Goal: Task Accomplishment & Management: Use online tool/utility

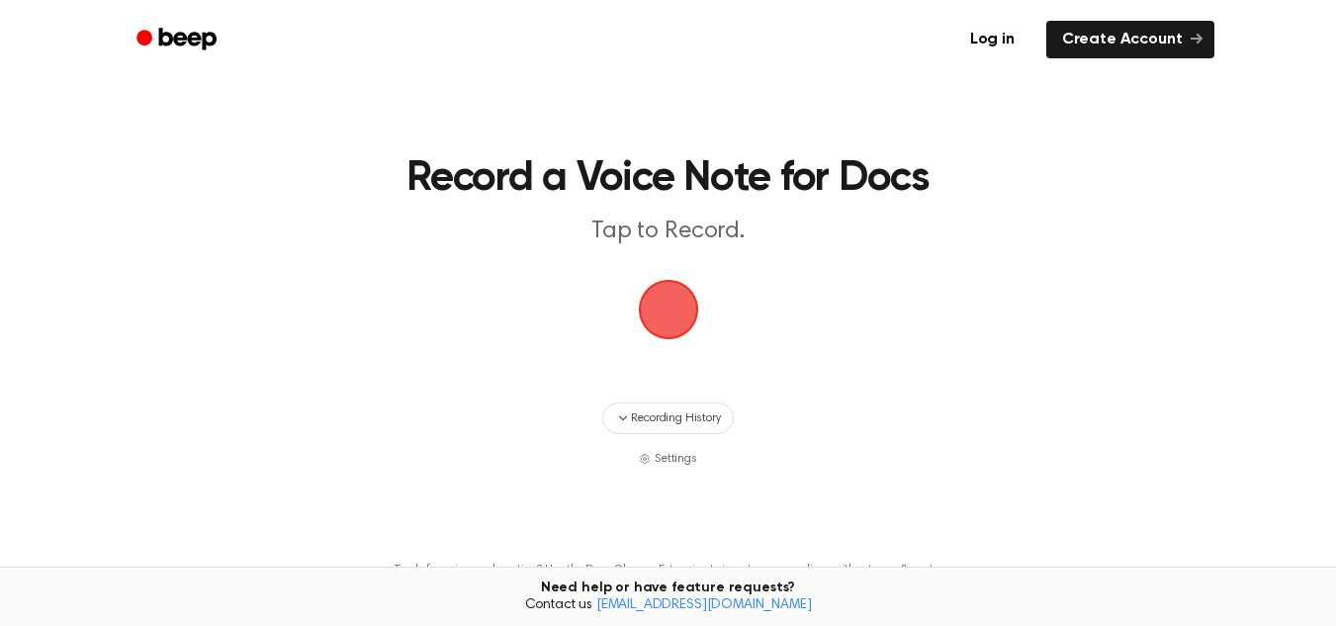
click at [650, 304] on span "button" at bounding box center [668, 310] width 64 height 64
click at [676, 319] on span "button" at bounding box center [667, 309] width 67 height 67
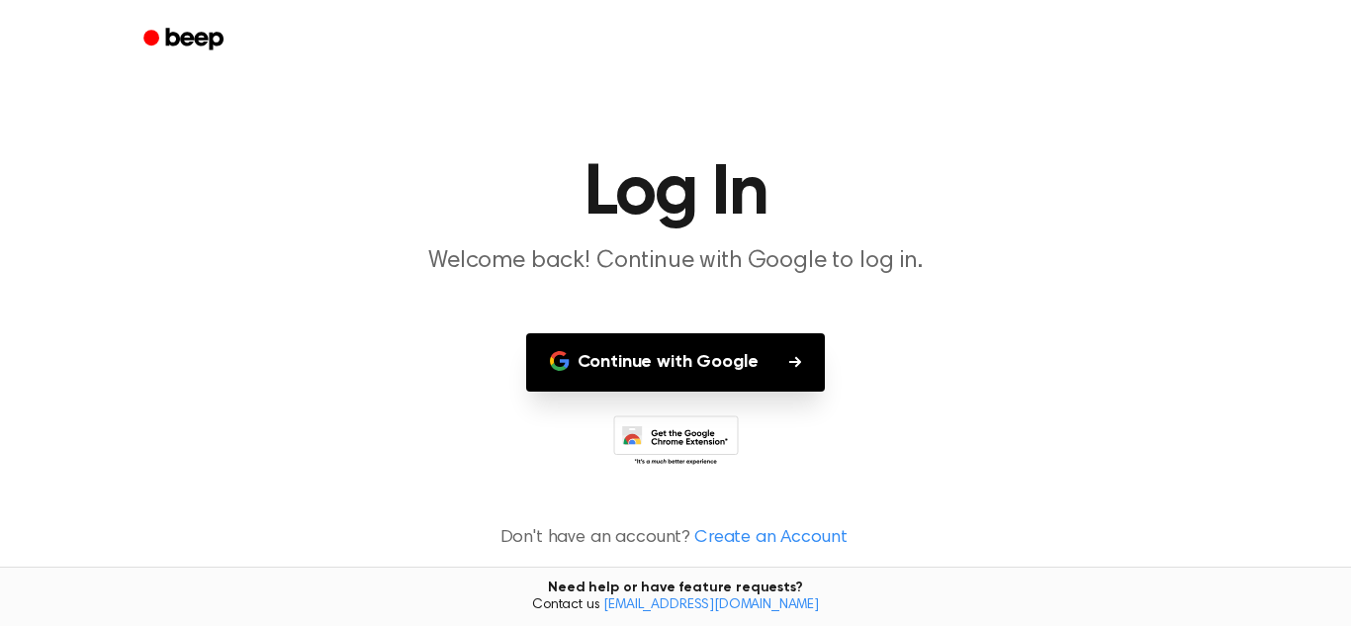
click at [693, 353] on button "Continue with Google" at bounding box center [676, 362] width 300 height 58
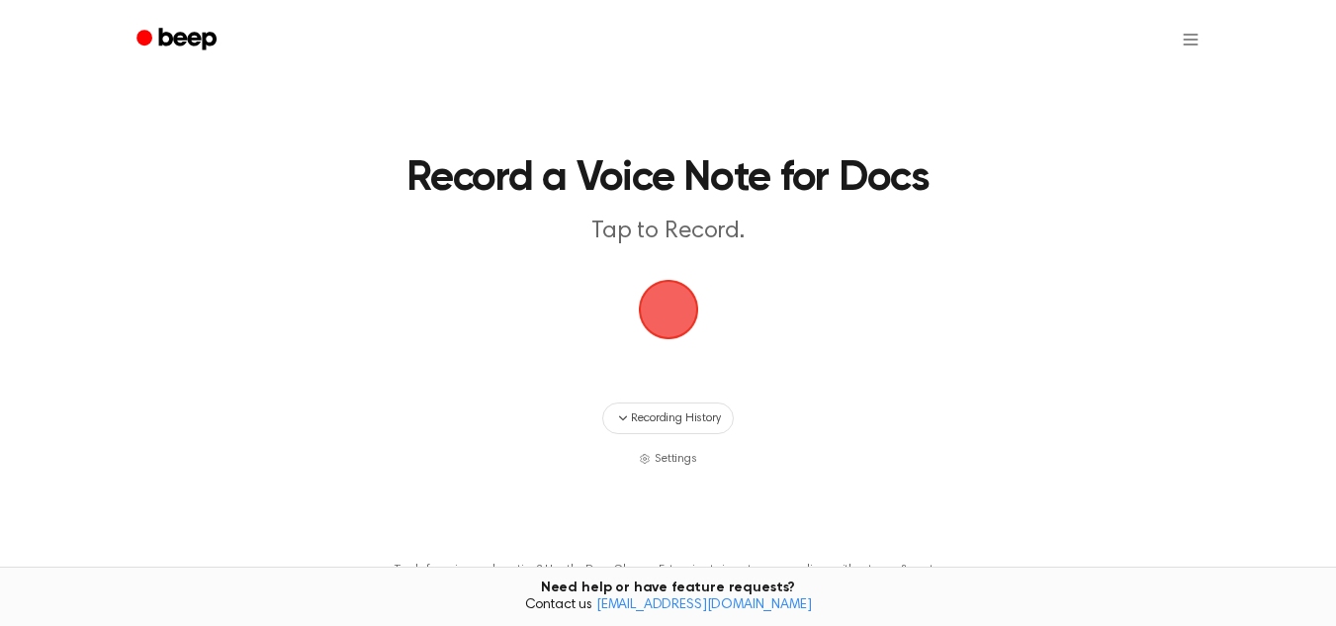
click at [671, 317] on span "button" at bounding box center [668, 310] width 64 height 64
click at [680, 312] on span "button" at bounding box center [668, 310] width 64 height 64
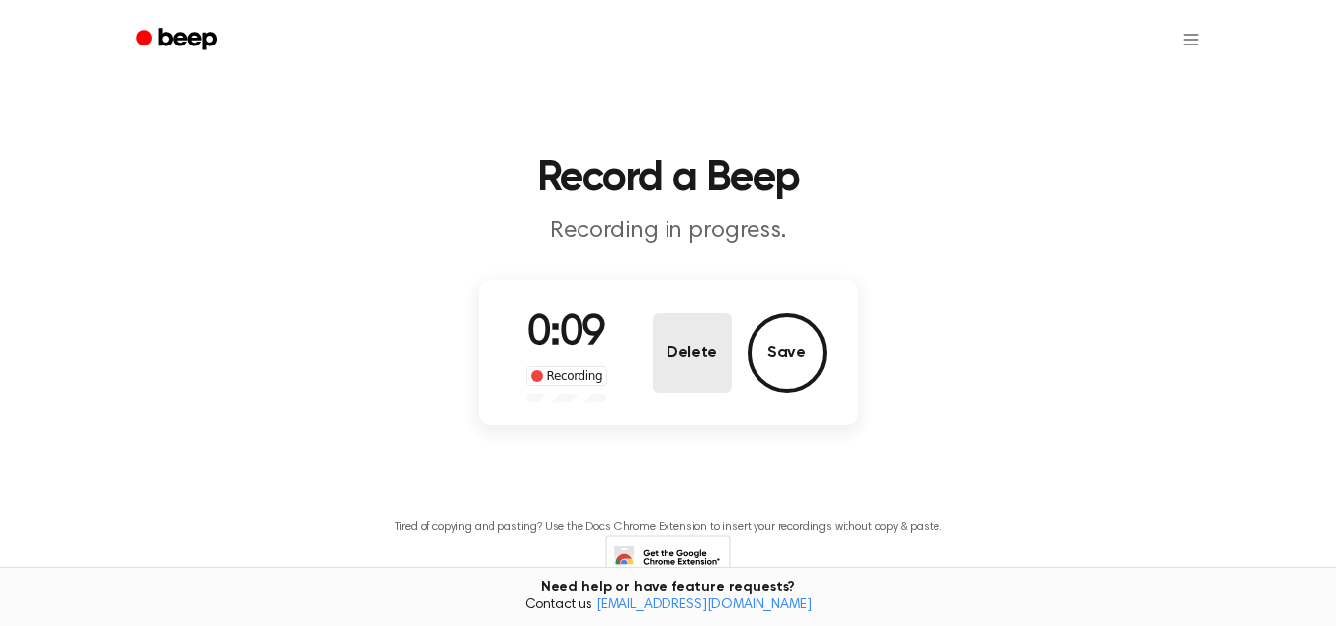
click at [724, 376] on button "Delete" at bounding box center [692, 352] width 79 height 79
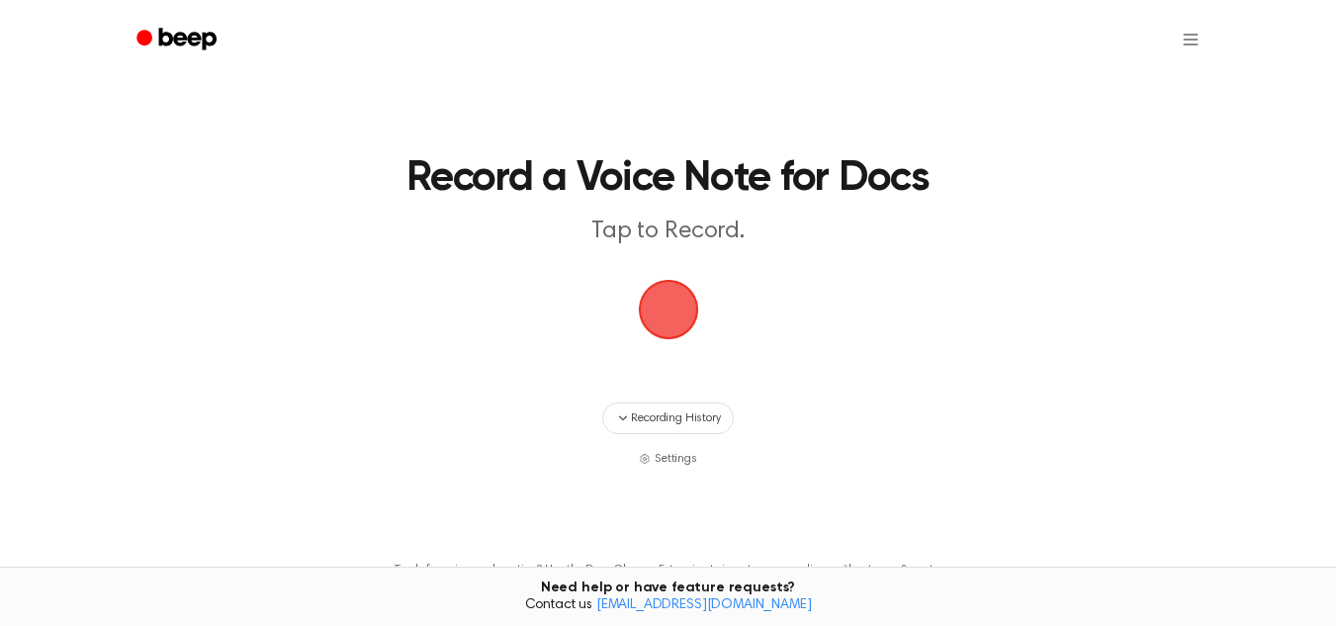
click at [652, 324] on span "button" at bounding box center [667, 309] width 73 height 73
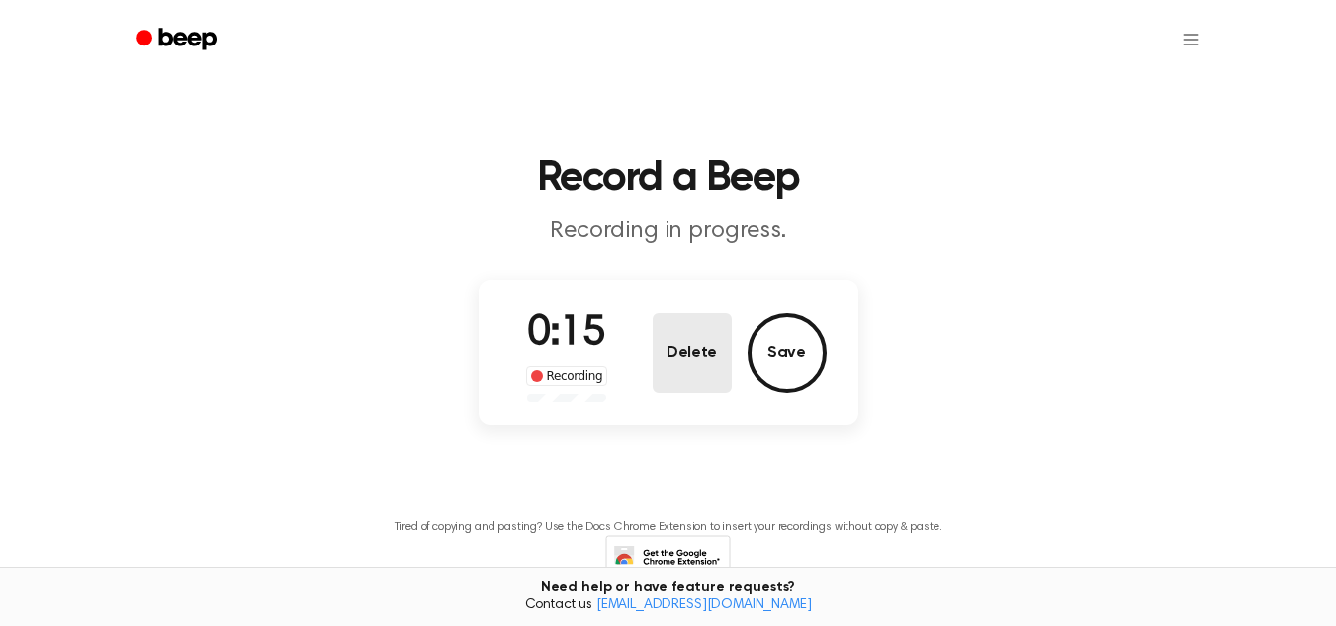
click at [667, 337] on button "Delete" at bounding box center [692, 352] width 79 height 79
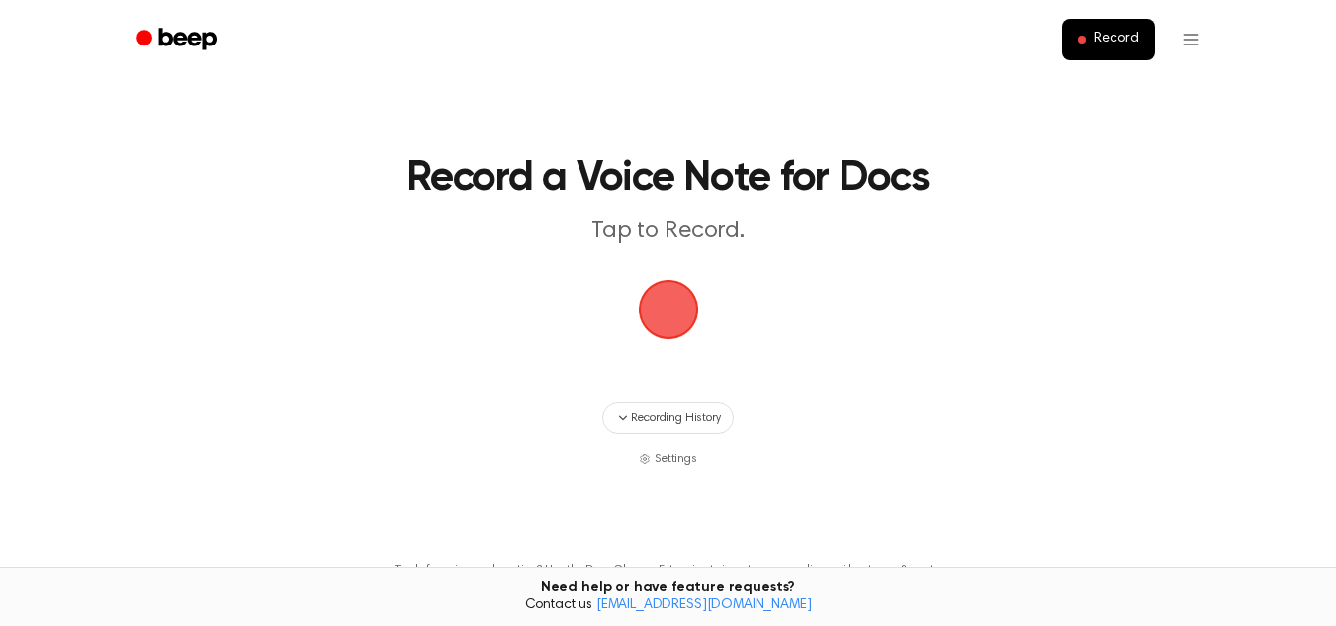
click at [678, 325] on span "button" at bounding box center [668, 310] width 92 height 92
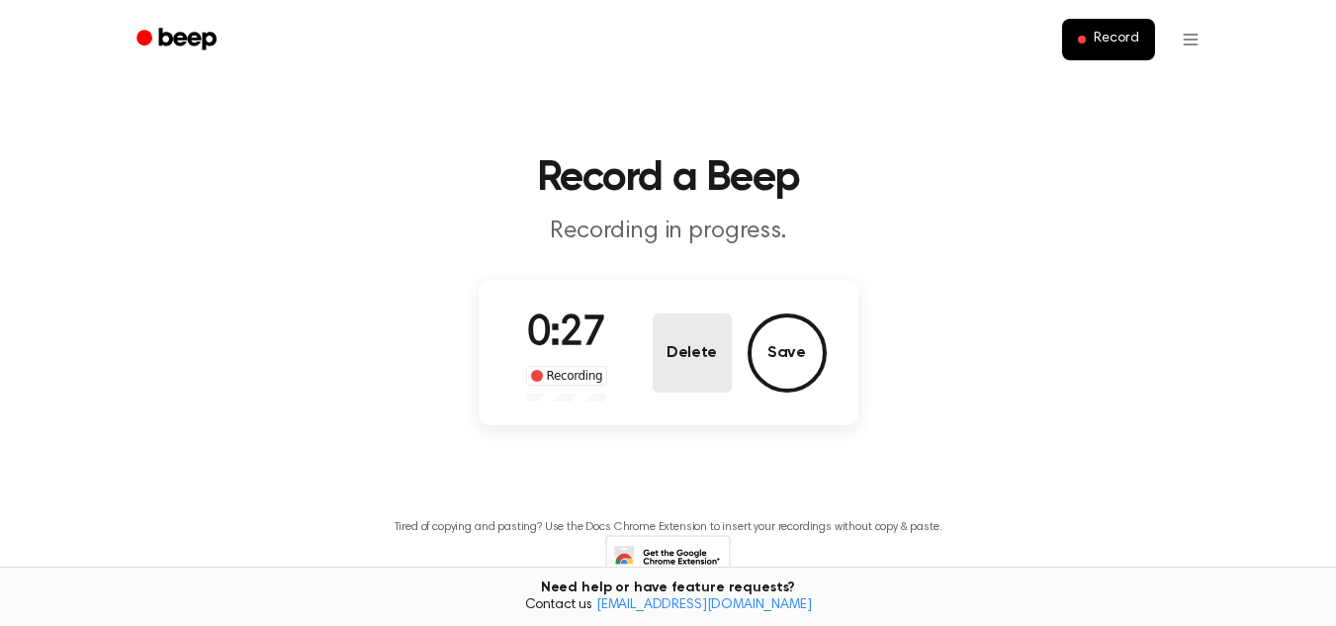
click at [701, 364] on button "Delete" at bounding box center [692, 352] width 79 height 79
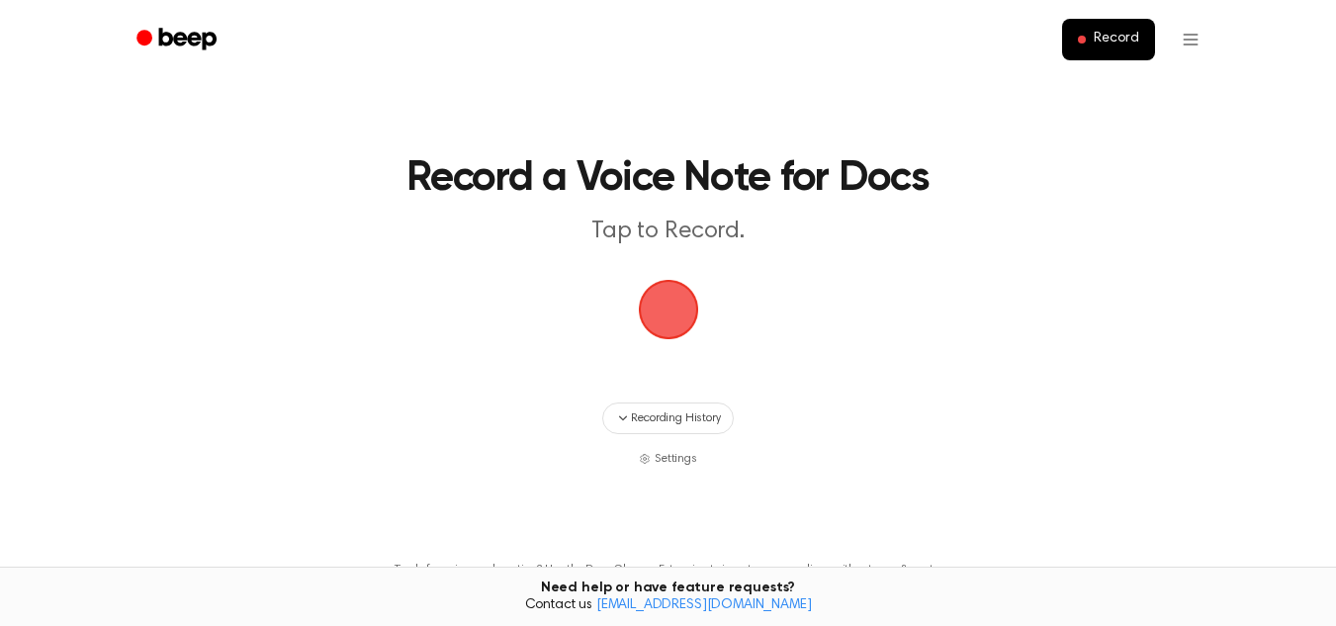
click at [659, 321] on span "button" at bounding box center [668, 309] width 76 height 76
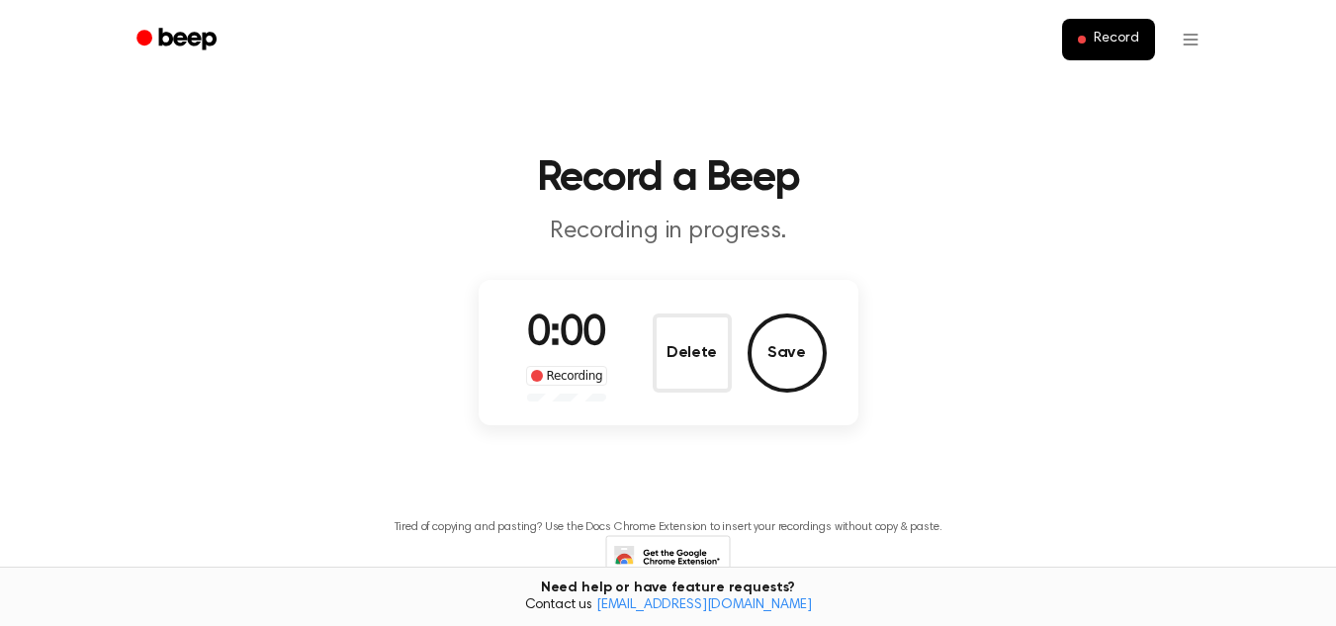
click at [659, 321] on button "Delete" at bounding box center [692, 352] width 79 height 79
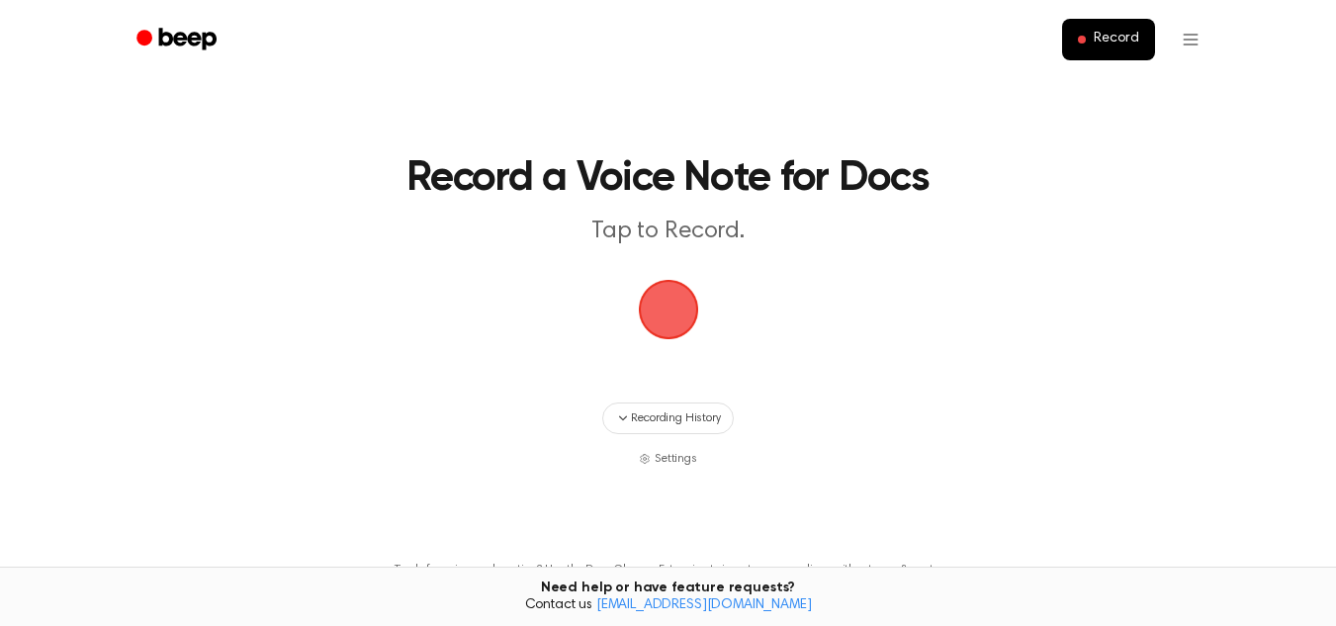
click at [659, 321] on span "button" at bounding box center [668, 309] width 79 height 79
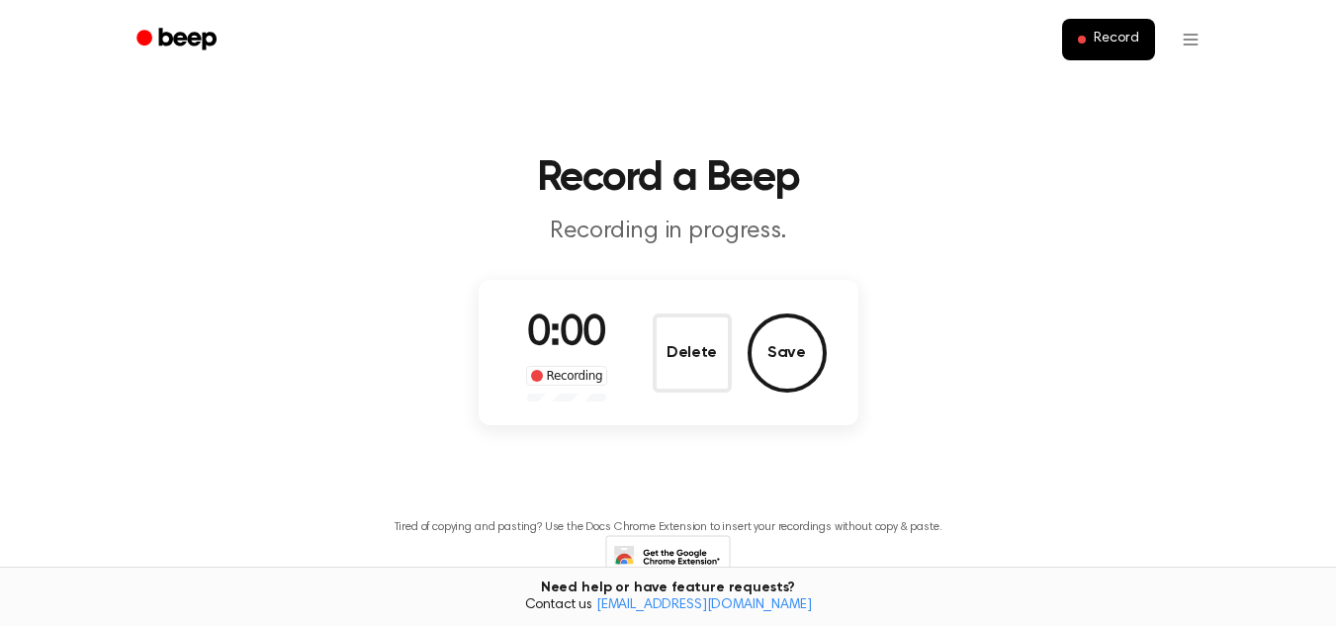
click at [659, 321] on button "Delete" at bounding box center [692, 352] width 79 height 79
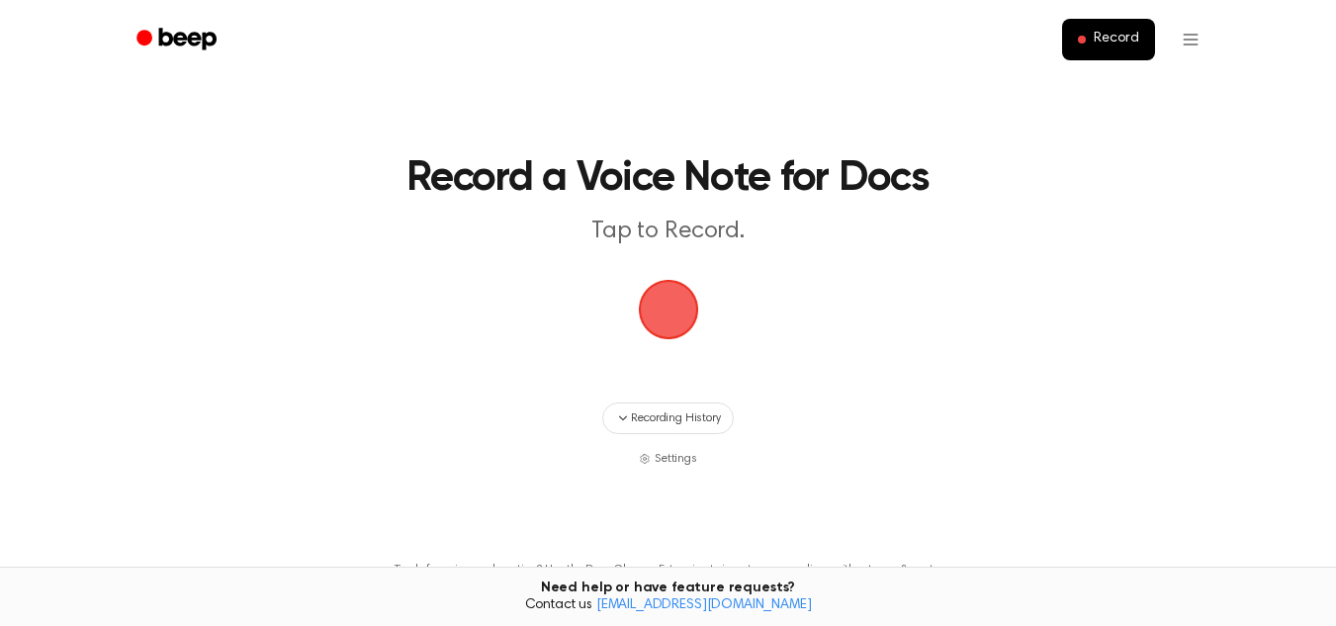
click at [659, 321] on span "button" at bounding box center [668, 309] width 89 height 89
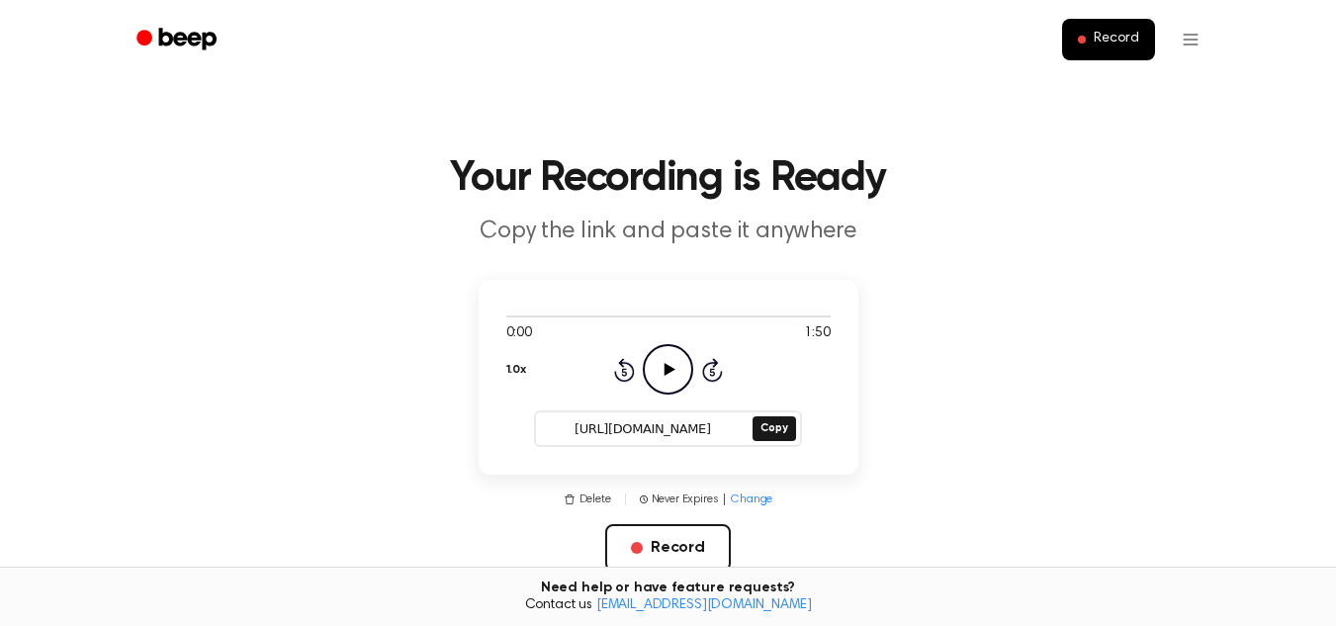
click at [666, 378] on icon "Play Audio" at bounding box center [668, 369] width 50 height 50
click at [792, 318] on div at bounding box center [668, 316] width 324 height 16
drag, startPoint x: 817, startPoint y: 317, endPoint x: 804, endPoint y: 318, distance: 12.9
click at [804, 318] on div at bounding box center [668, 316] width 324 height 16
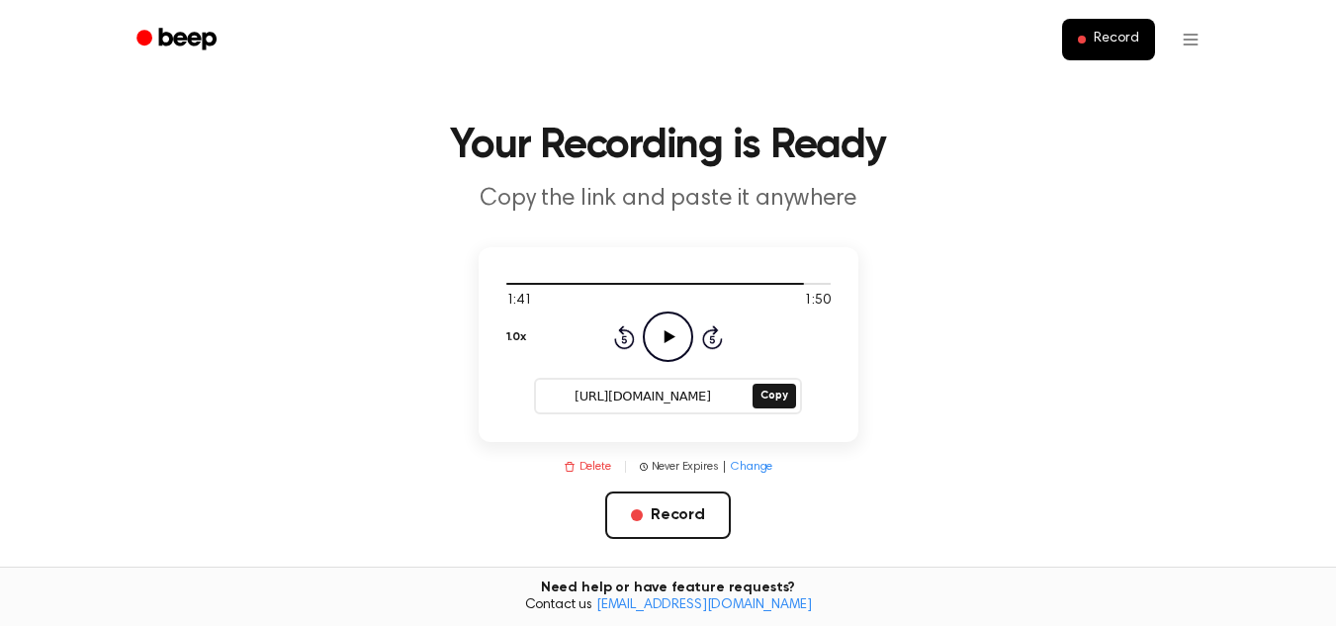
scroll to position [32, 0]
click at [683, 516] on button "Record" at bounding box center [668, 515] width 126 height 47
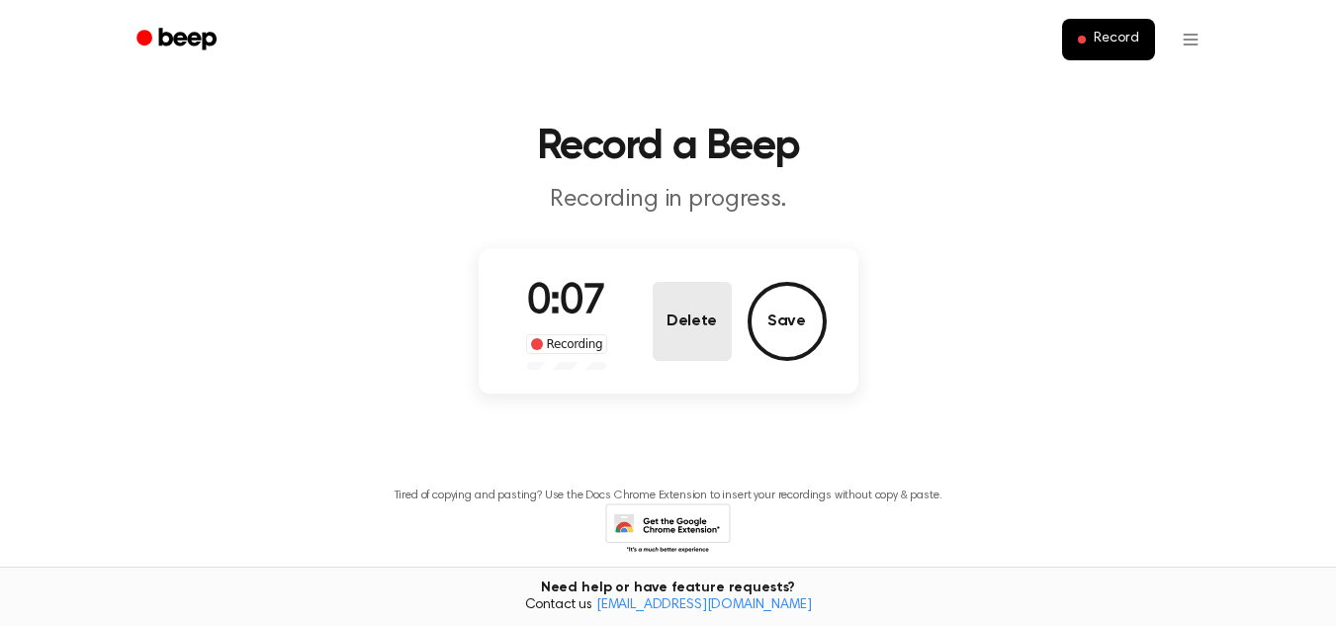
click at [679, 317] on button "Delete" at bounding box center [692, 321] width 79 height 79
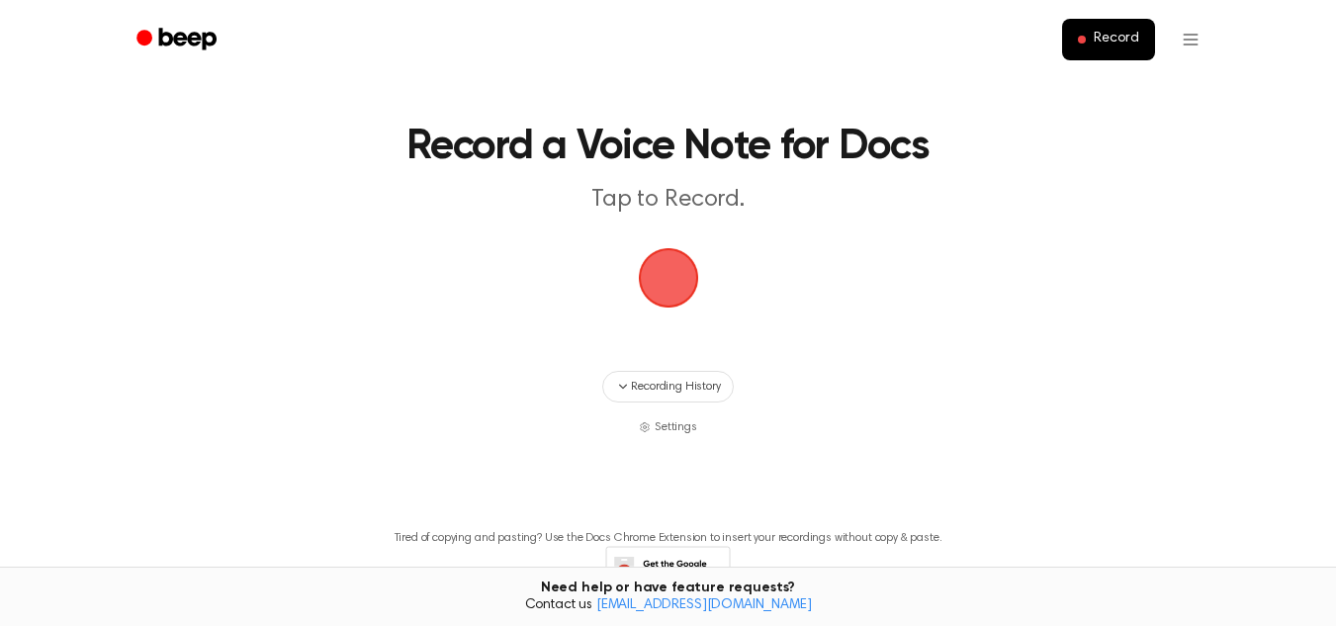
scroll to position [74, 0]
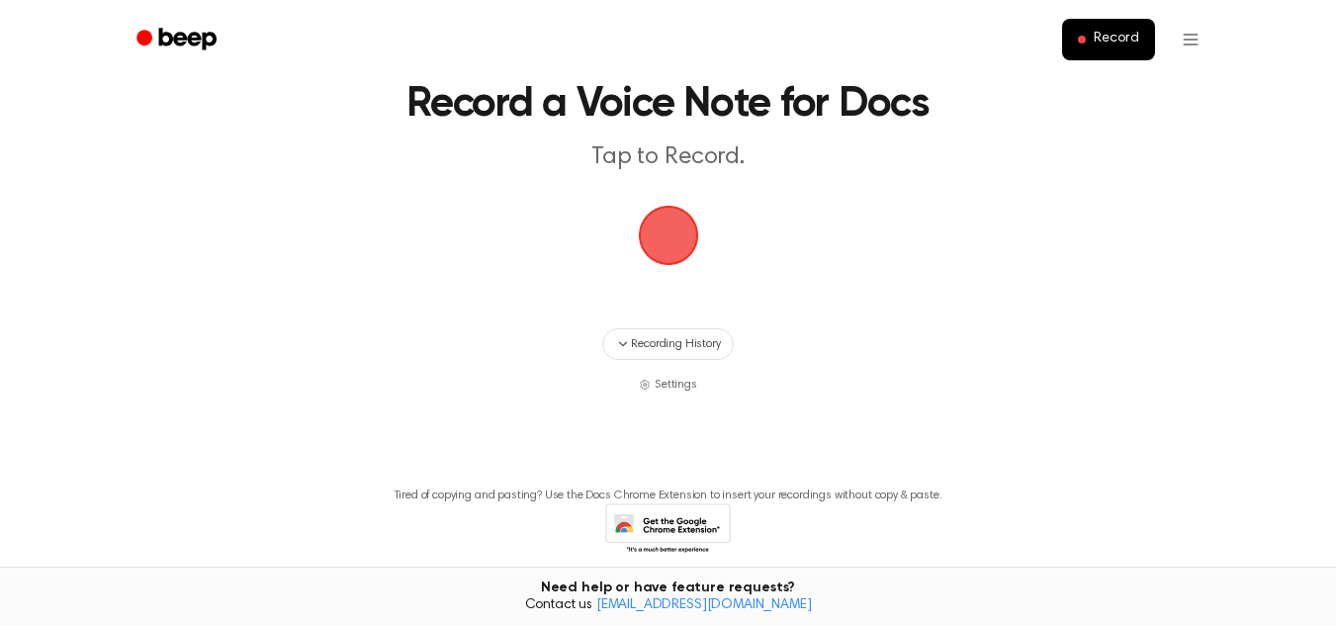
click at [703, 235] on span "button" at bounding box center [668, 235] width 81 height 81
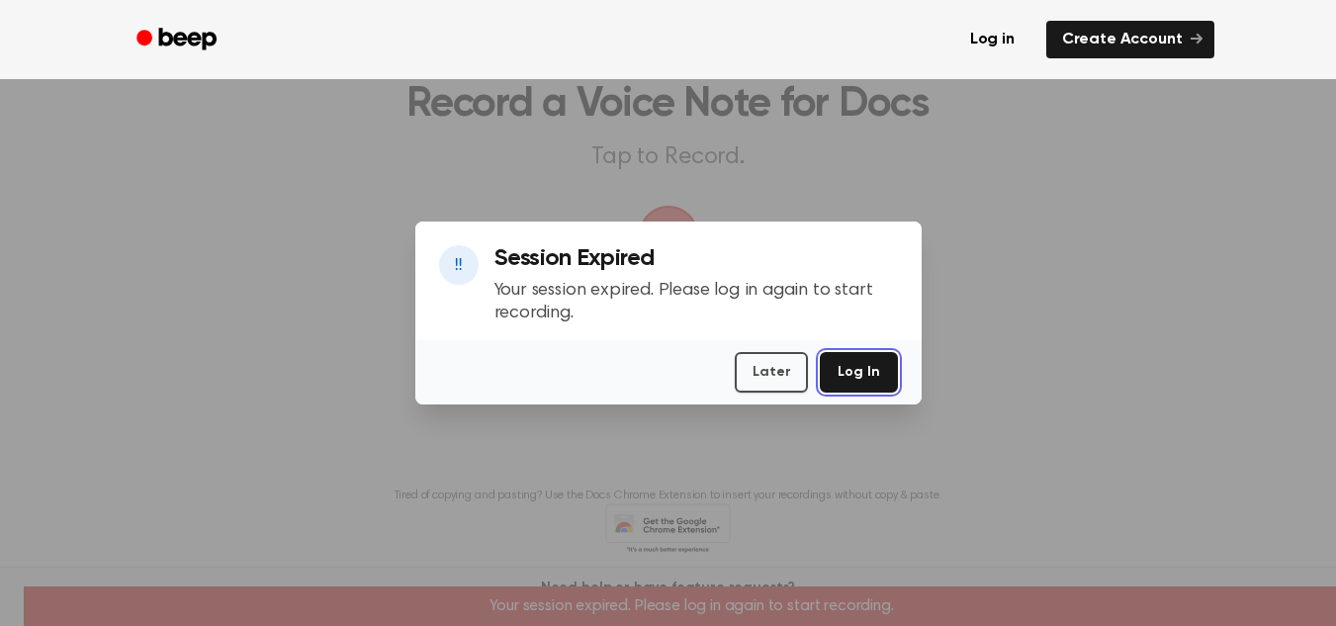
click at [846, 375] on button "Log In" at bounding box center [858, 372] width 77 height 41
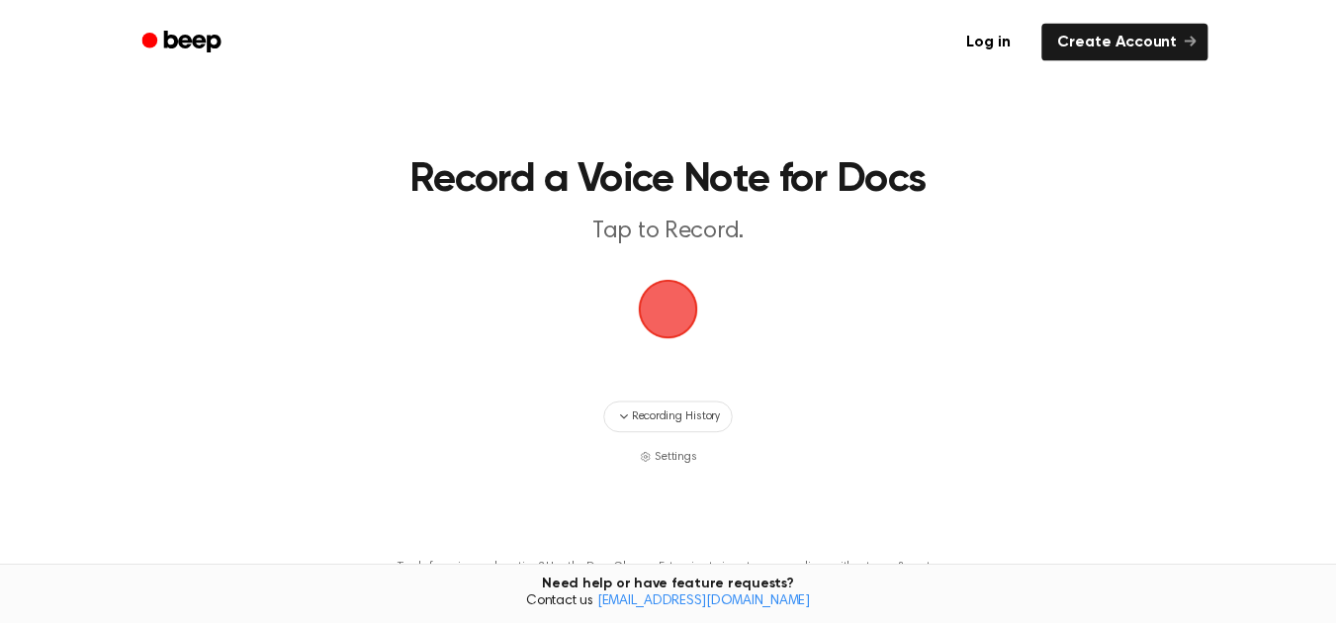
scroll to position [74, 0]
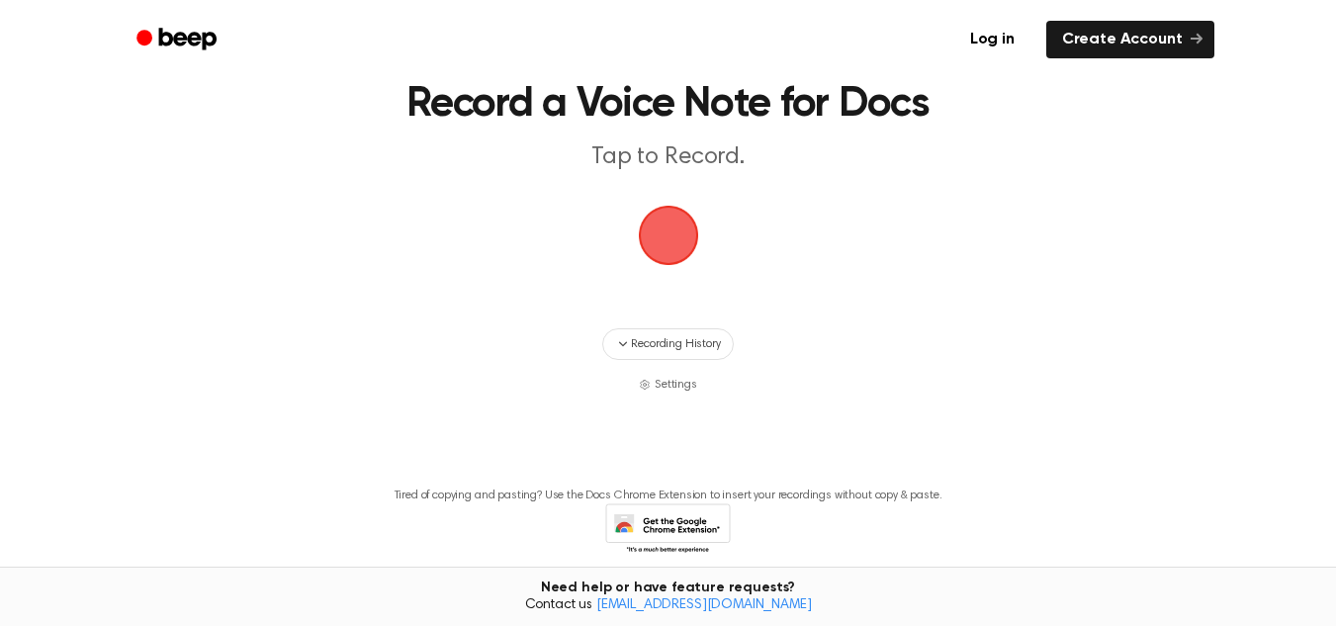
click at [662, 265] on span "button" at bounding box center [668, 235] width 111 height 111
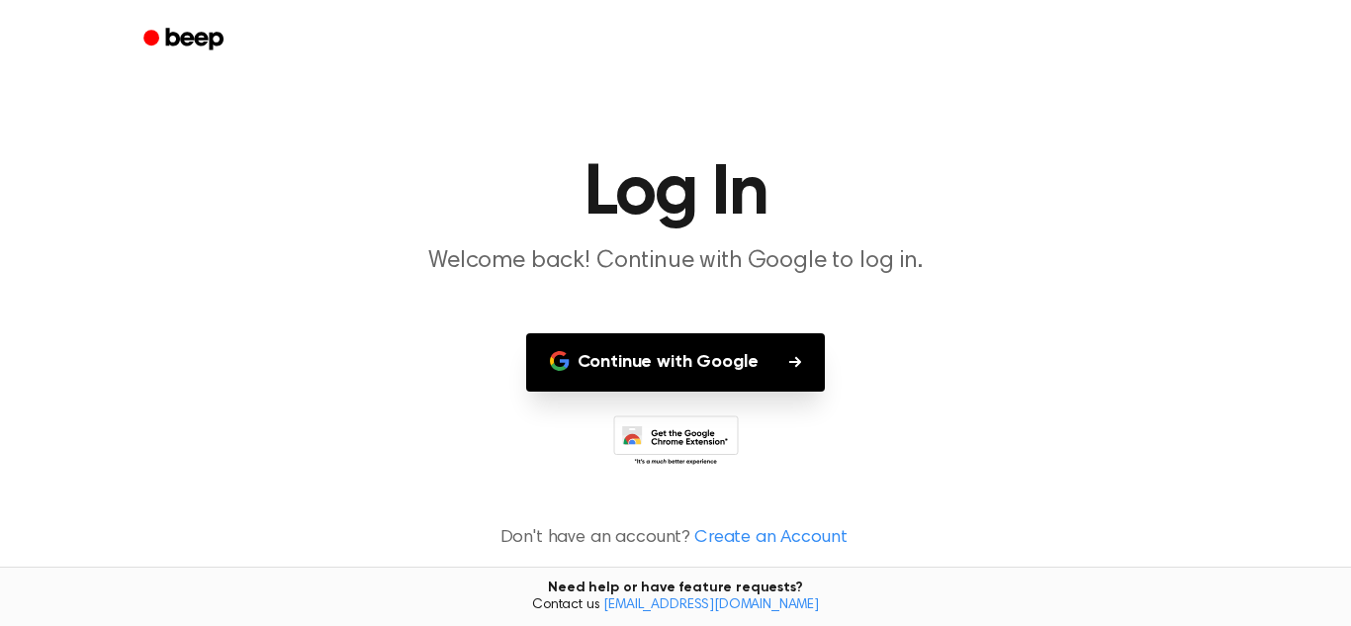
click at [674, 369] on button "Continue with Google" at bounding box center [676, 362] width 300 height 58
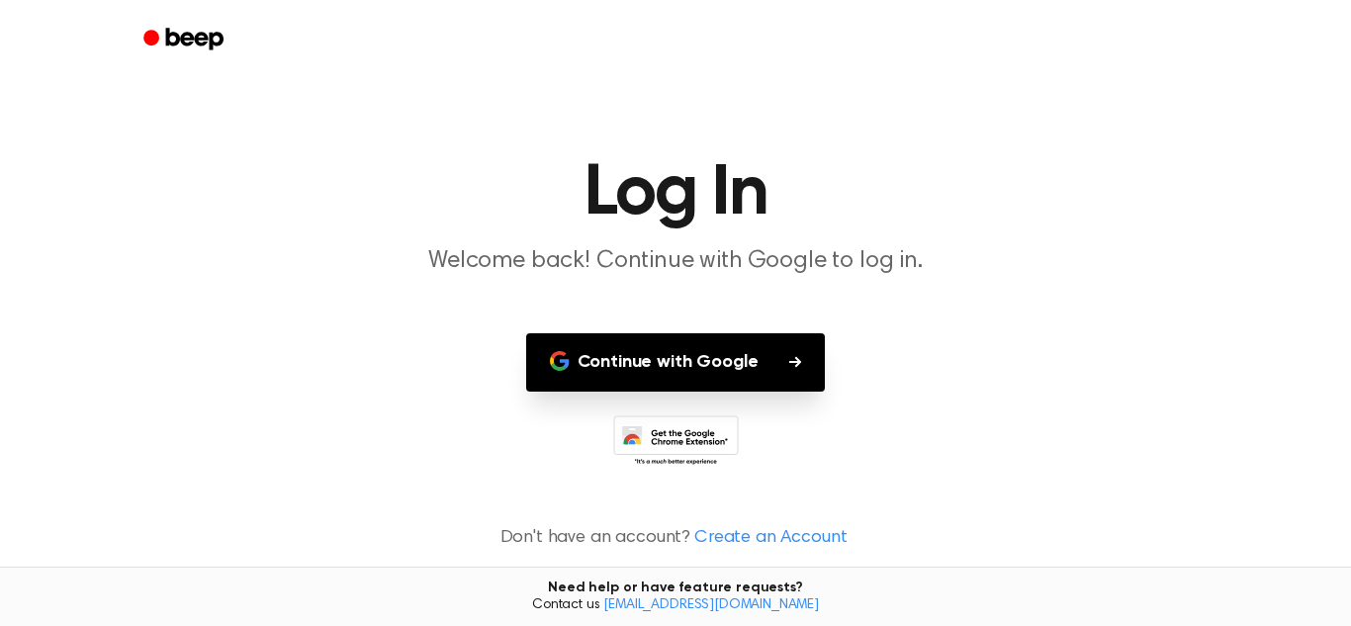
click at [674, 369] on button "Continue with Google" at bounding box center [676, 362] width 300 height 58
click at [670, 384] on button "Continue with Google" at bounding box center [676, 362] width 300 height 58
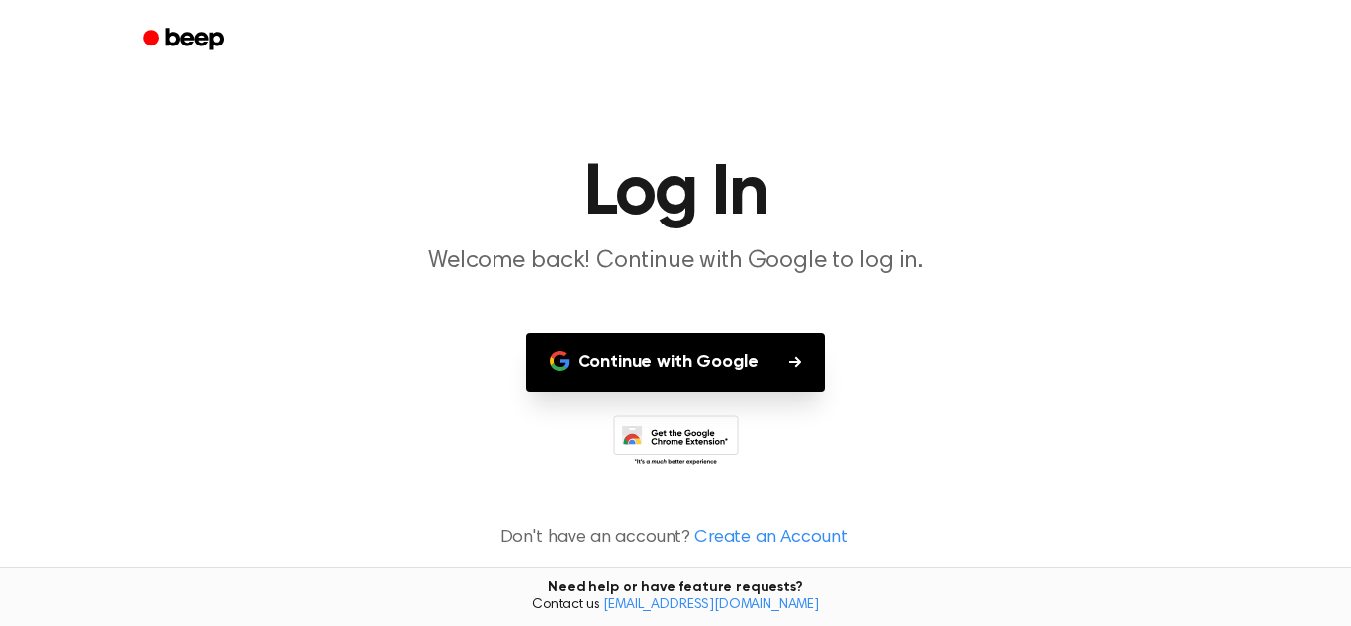
click at [906, 520] on main "Log In Welcome back! Continue with Google to log in. Continue with Google Don't…" at bounding box center [675, 313] width 1351 height 626
click at [912, 482] on main "Log In Welcome back! Continue with Google to log in. Continue with Google Don't…" at bounding box center [675, 313] width 1351 height 626
click at [781, 360] on button "Continue with Google" at bounding box center [676, 362] width 300 height 58
click at [300, 142] on main "Log In Welcome back! Continue with Google to log in. Continue with Google Don't…" at bounding box center [675, 313] width 1351 height 626
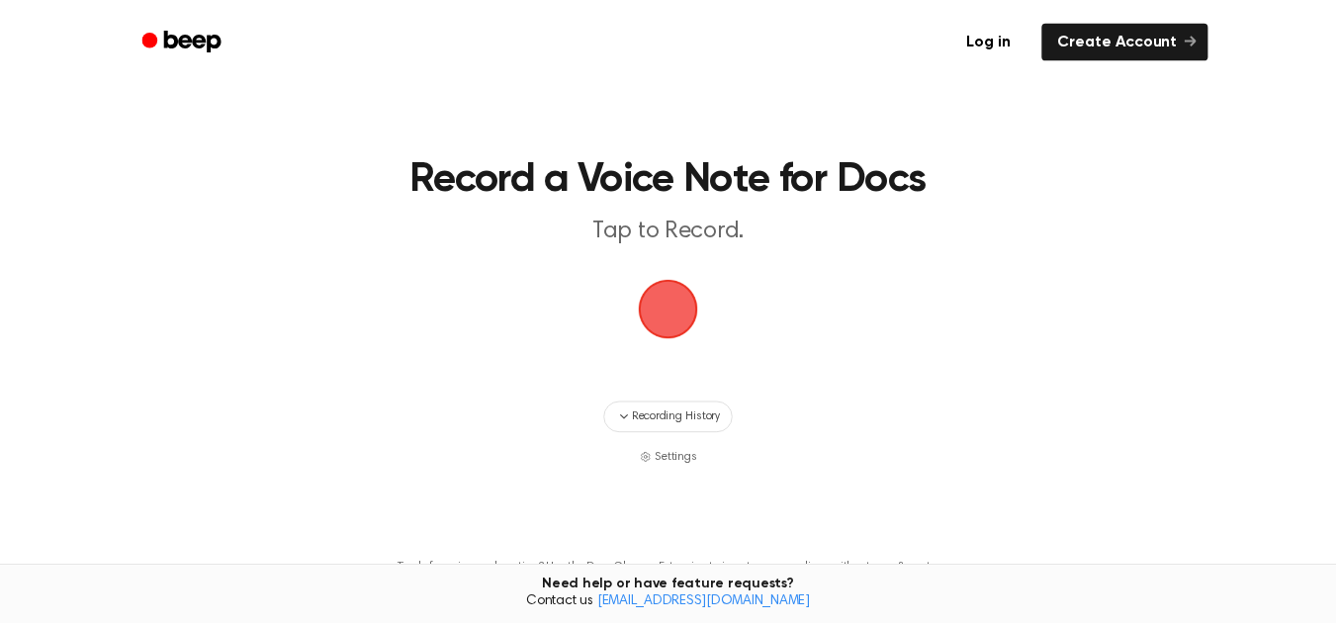
scroll to position [74, 0]
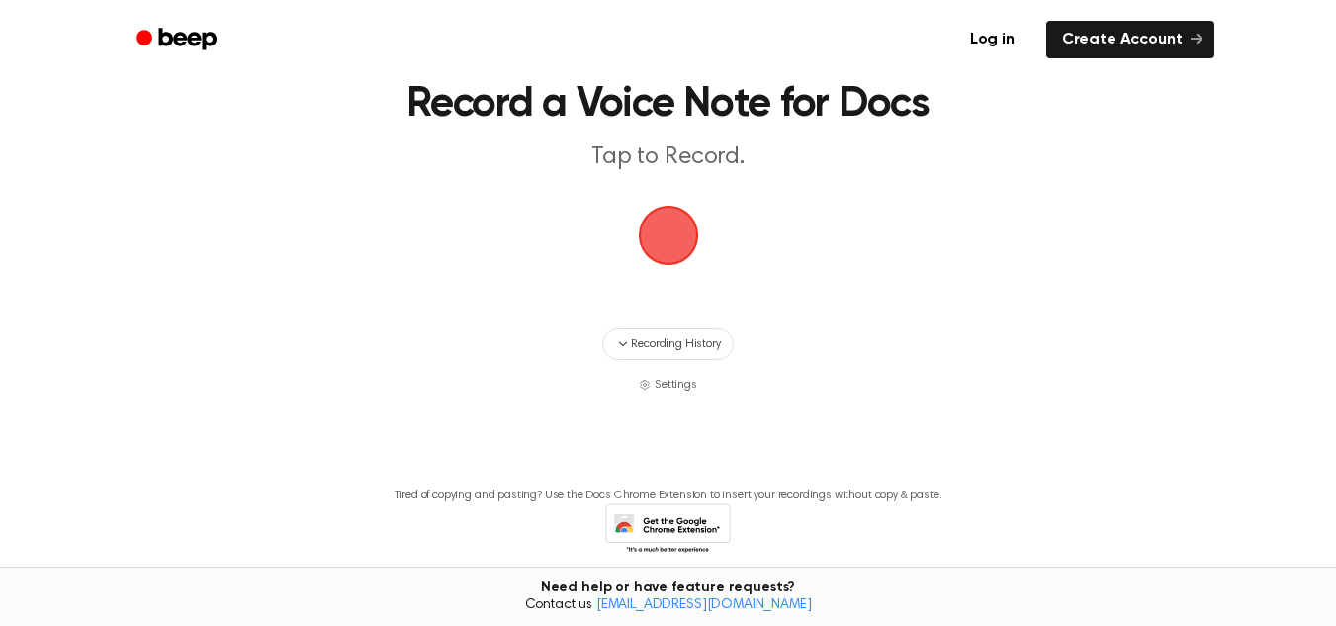
click at [638, 213] on span "button" at bounding box center [667, 235] width 73 height 73
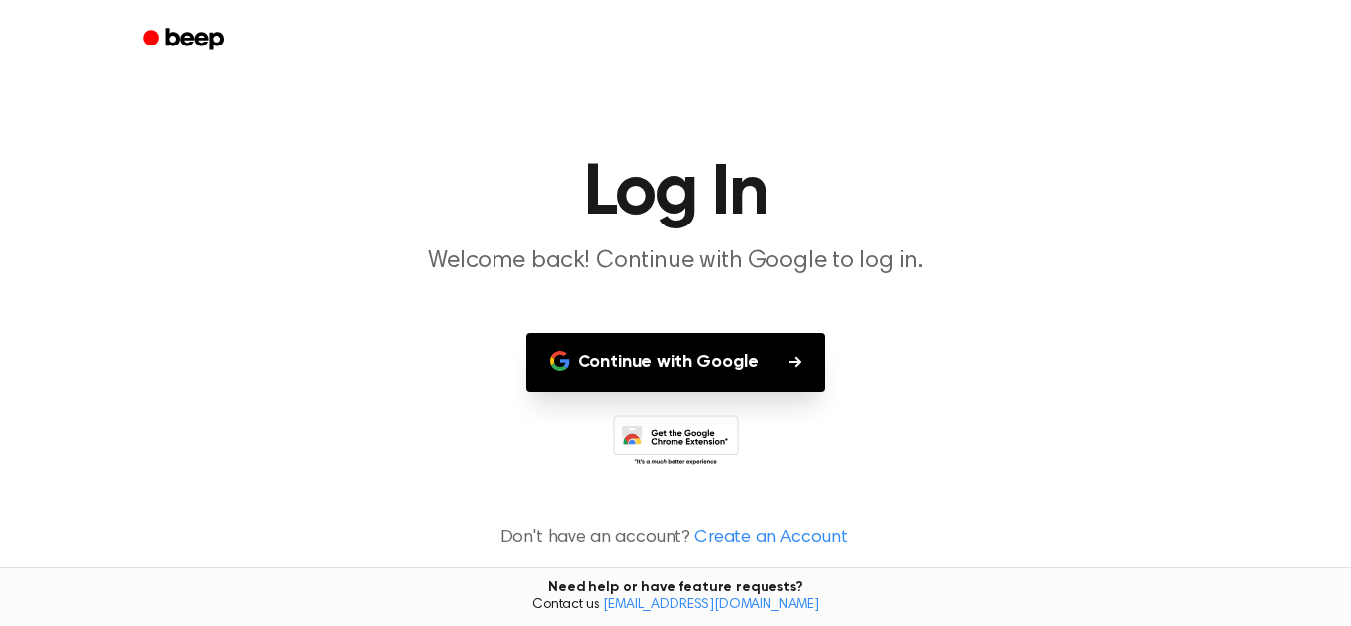
click at [644, 360] on button "Continue with Google" at bounding box center [676, 362] width 300 height 58
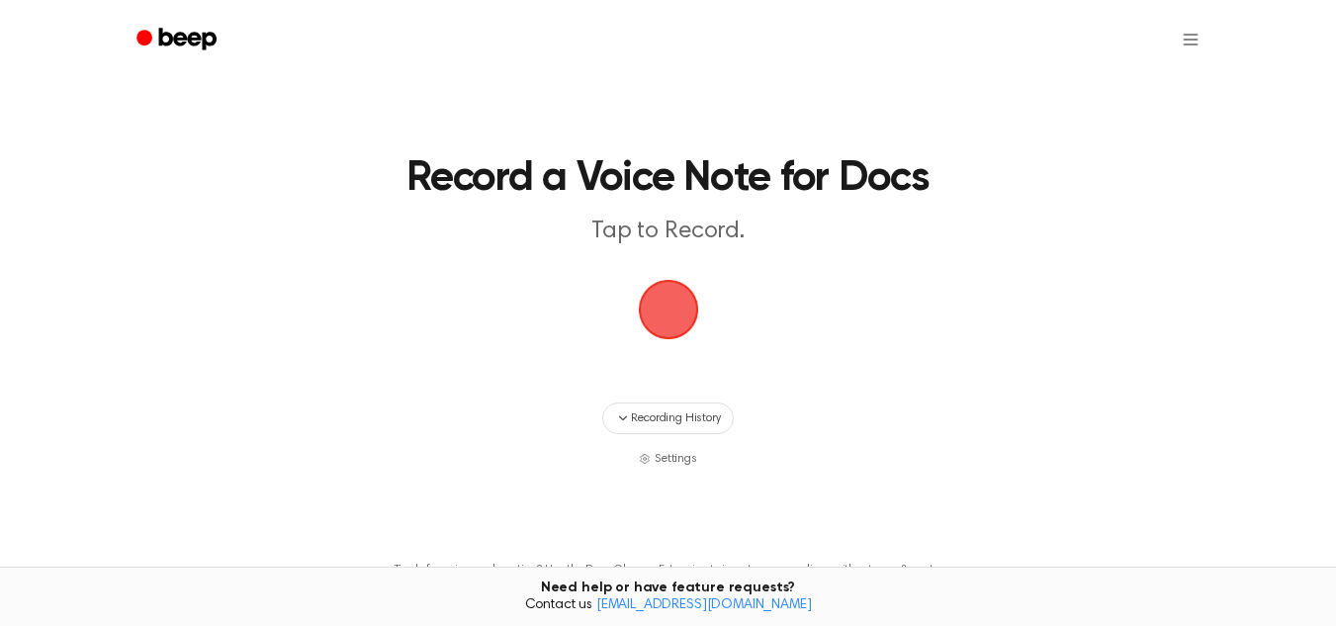
click at [675, 306] on span "button" at bounding box center [667, 309] width 83 height 83
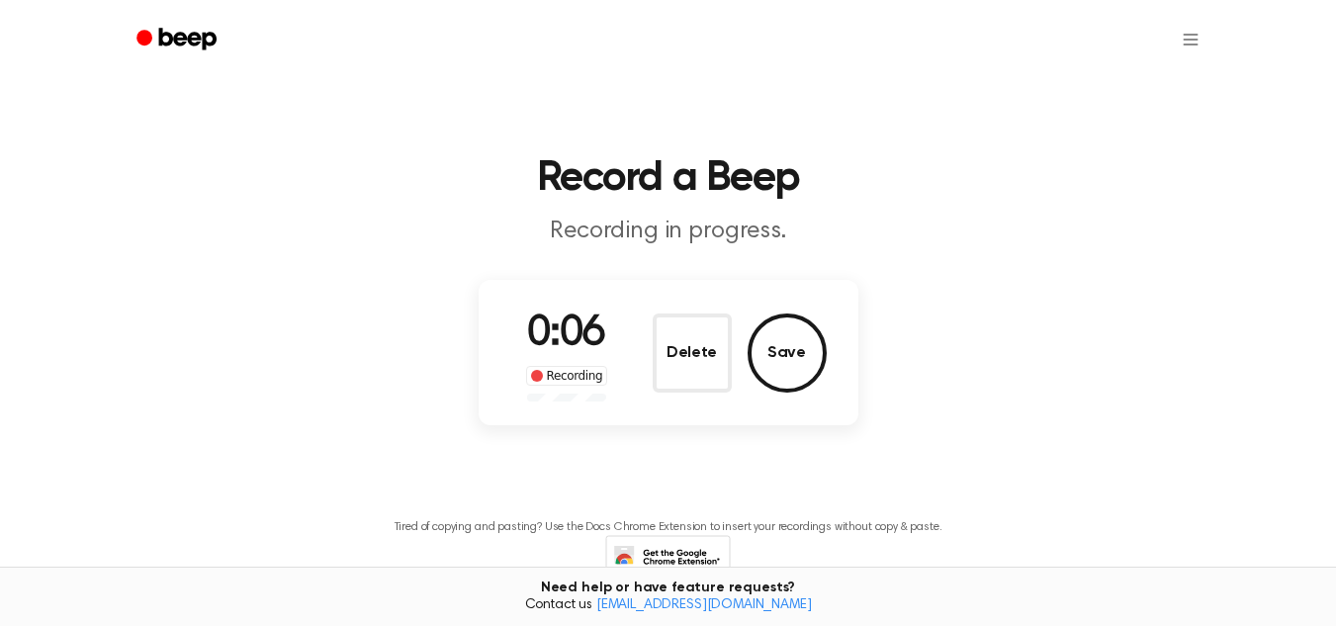
click at [383, 235] on p "Recording in progress." at bounding box center [669, 232] width 760 height 33
click at [675, 337] on button "Delete" at bounding box center [692, 352] width 79 height 79
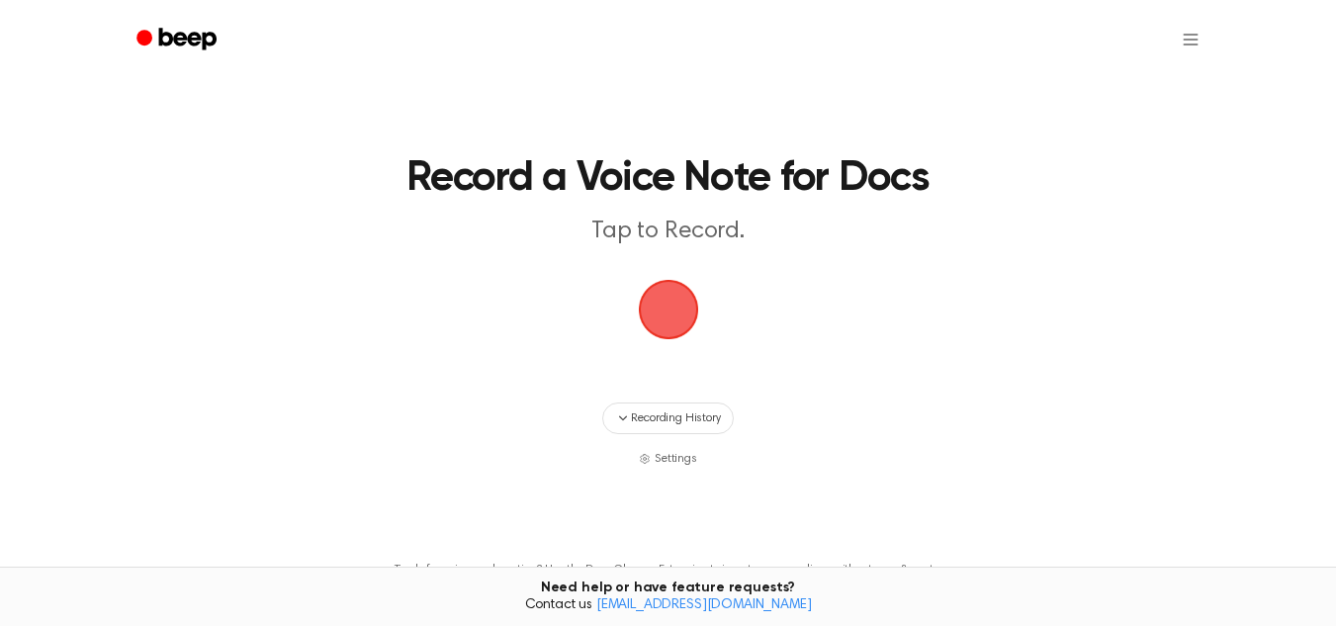
click at [675, 337] on span "button" at bounding box center [668, 309] width 81 height 81
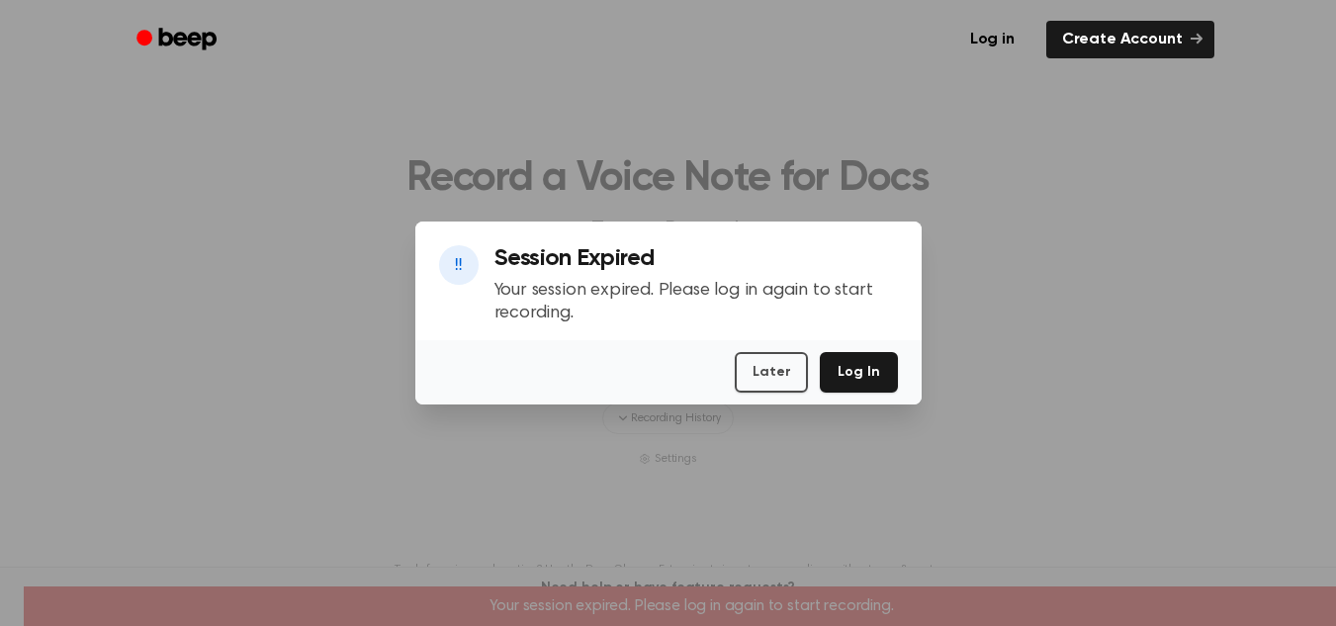
click at [871, 439] on div at bounding box center [668, 313] width 1336 height 626
click at [780, 373] on button "Later" at bounding box center [771, 372] width 73 height 41
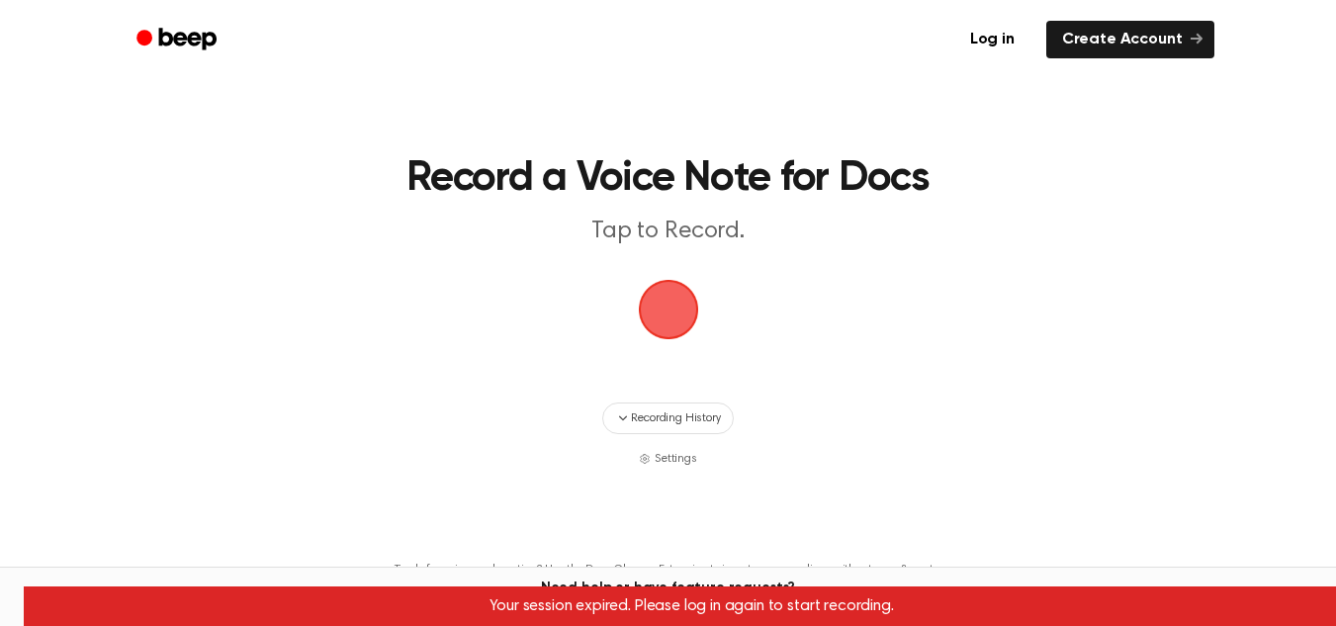
click at [688, 327] on span "button" at bounding box center [668, 310] width 64 height 64
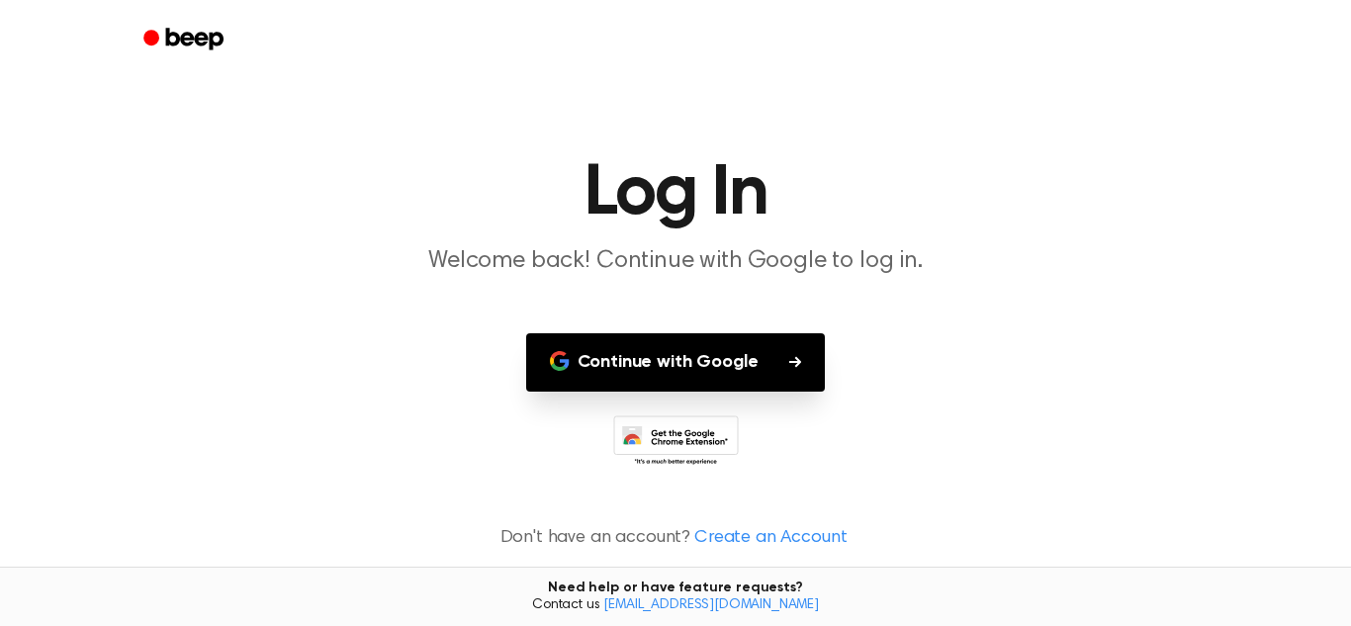
click at [859, 429] on div at bounding box center [675, 442] width 1303 height 54
click at [743, 370] on button "Continue with Google" at bounding box center [676, 362] width 300 height 58
click at [970, 407] on main "Log In Welcome back! Continue with Google to log in. Continue with Google Don't…" at bounding box center [675, 313] width 1351 height 626
click at [814, 366] on button "Continue with Google" at bounding box center [676, 362] width 300 height 58
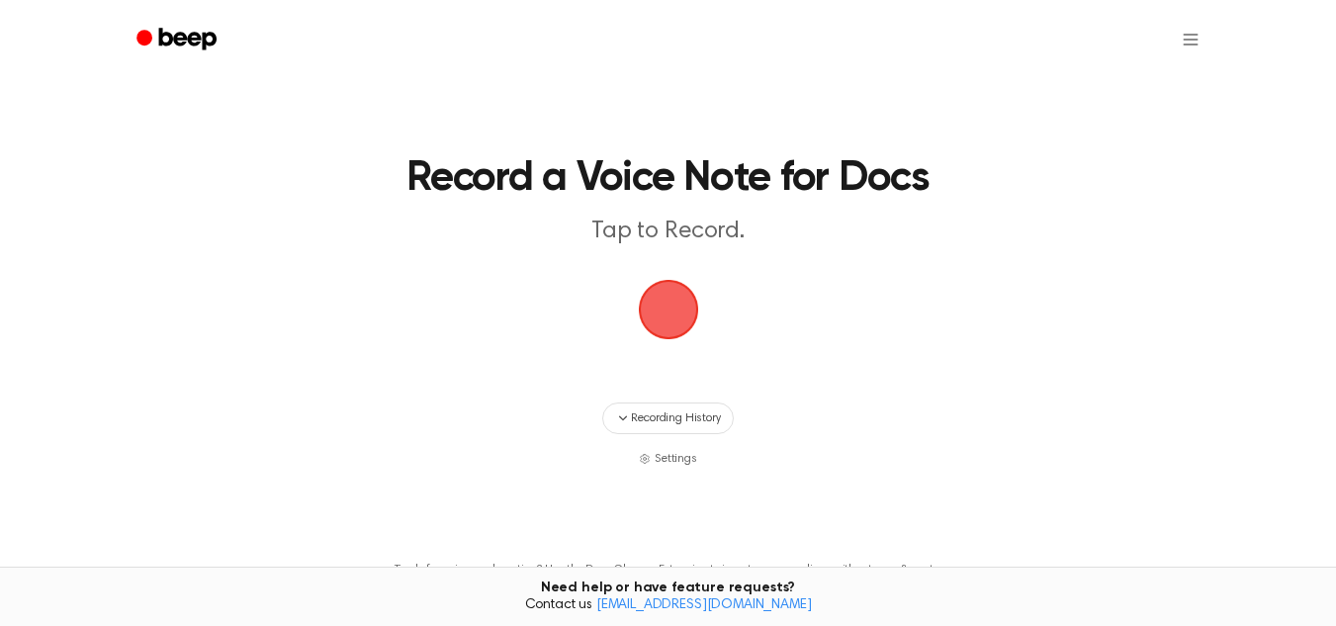
click at [671, 346] on span "button" at bounding box center [667, 309] width 73 height 73
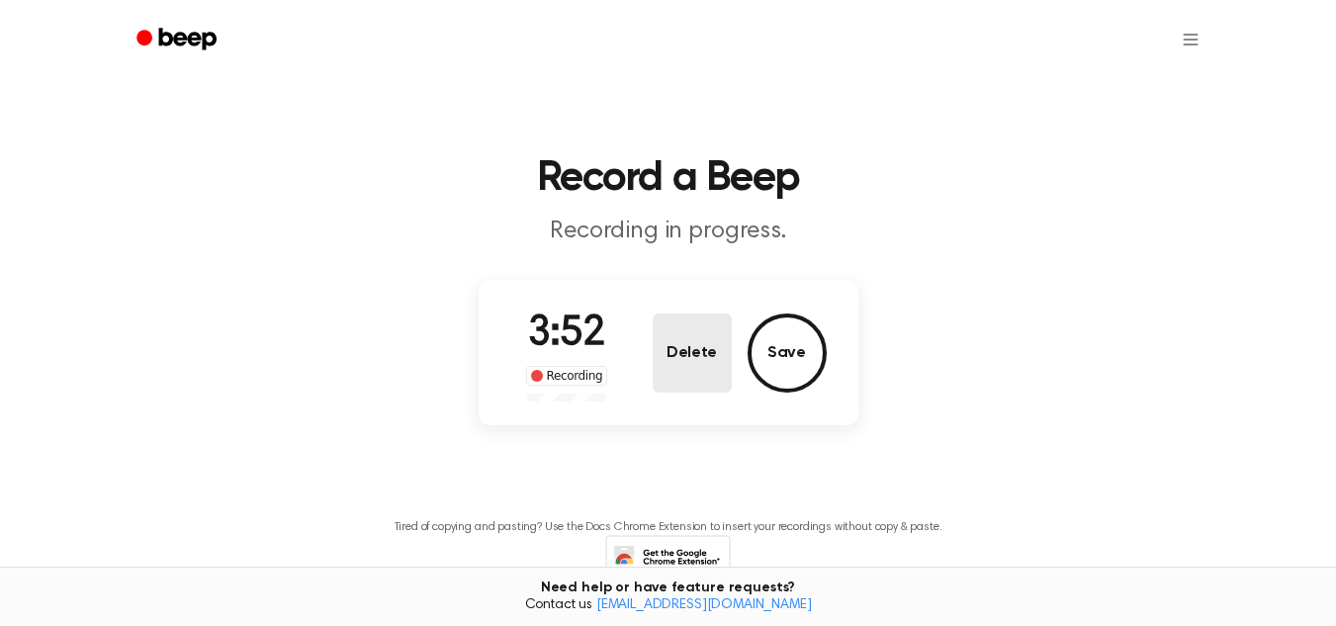
click at [705, 364] on button "Delete" at bounding box center [692, 352] width 79 height 79
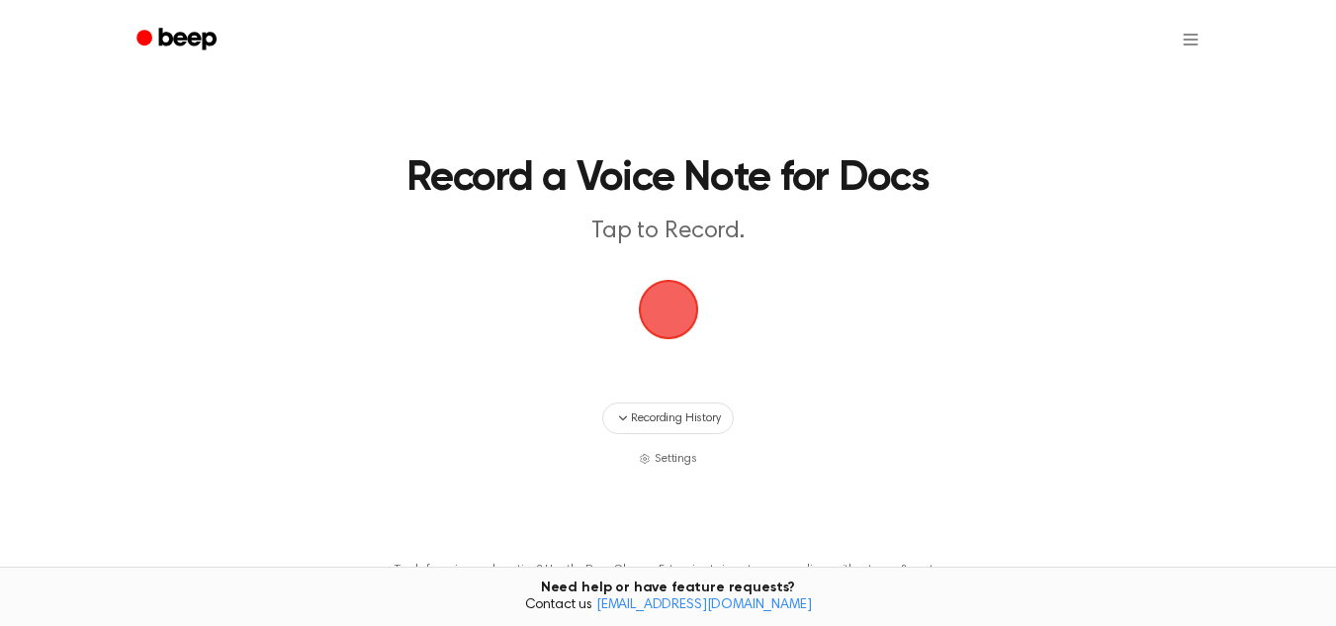
click at [676, 321] on span "button" at bounding box center [667, 309] width 73 height 73
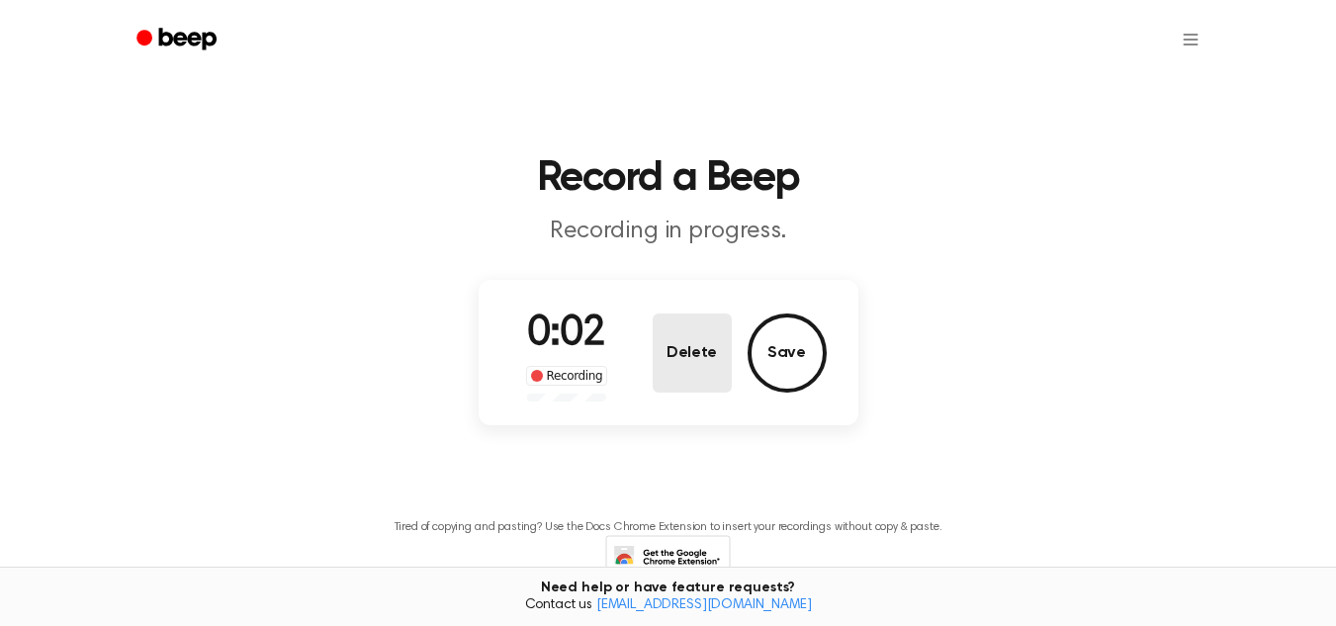
click at [676, 321] on button "Delete" at bounding box center [692, 352] width 79 height 79
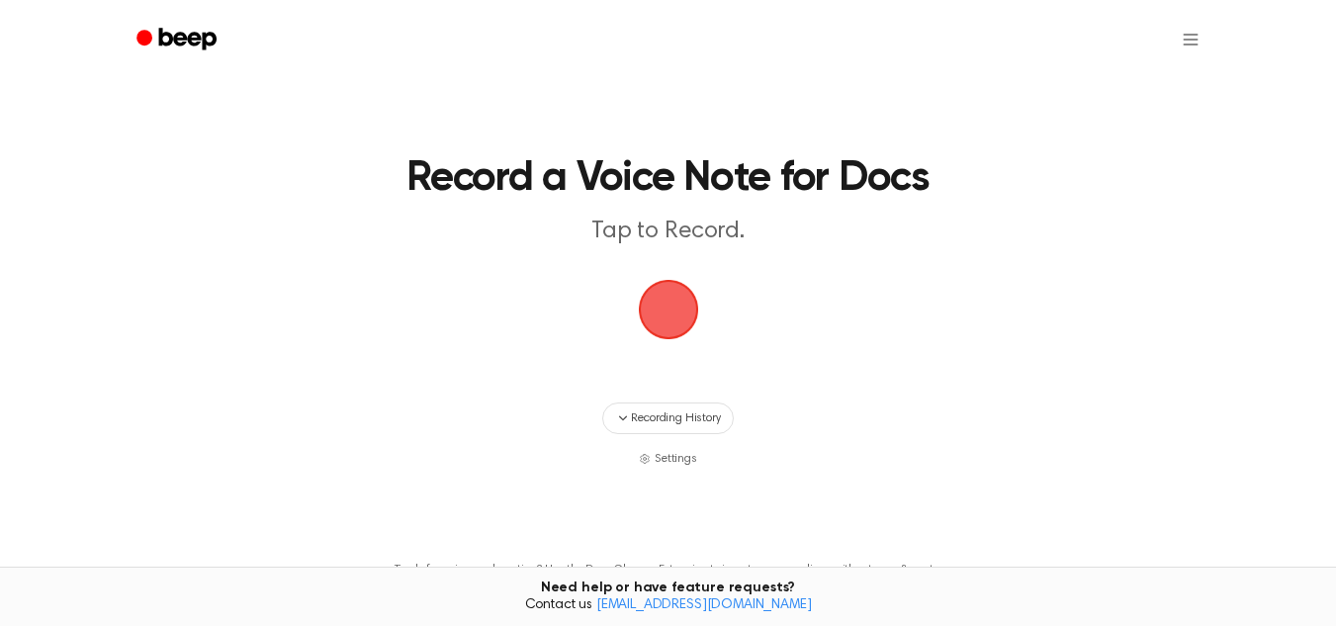
scroll to position [74, 0]
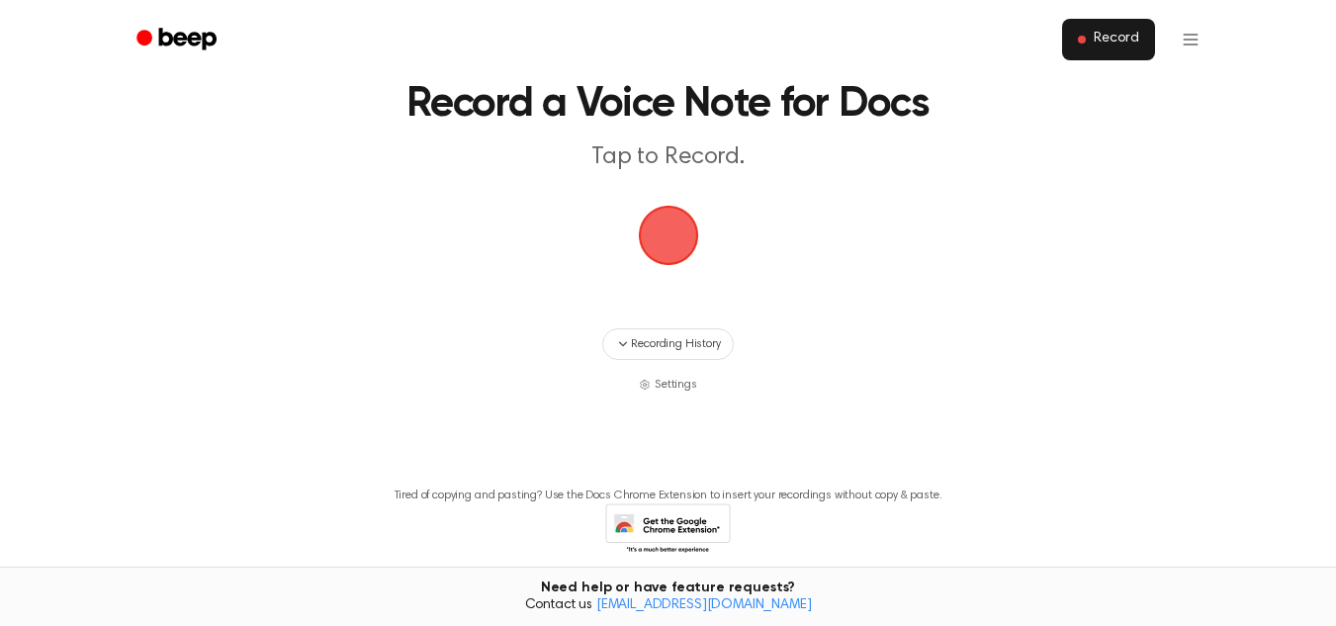
click at [1095, 46] on button "Record" at bounding box center [1108, 40] width 92 height 42
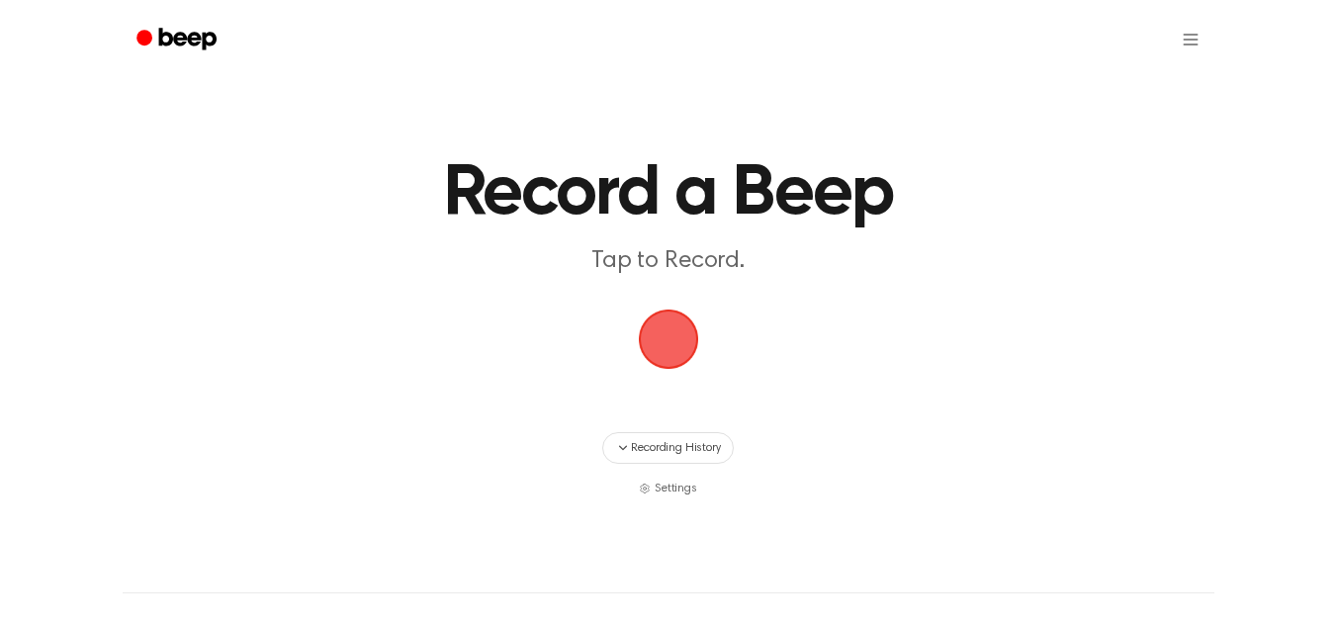
click at [659, 356] on span "button" at bounding box center [668, 339] width 79 height 79
click at [669, 346] on span "button" at bounding box center [668, 339] width 106 height 106
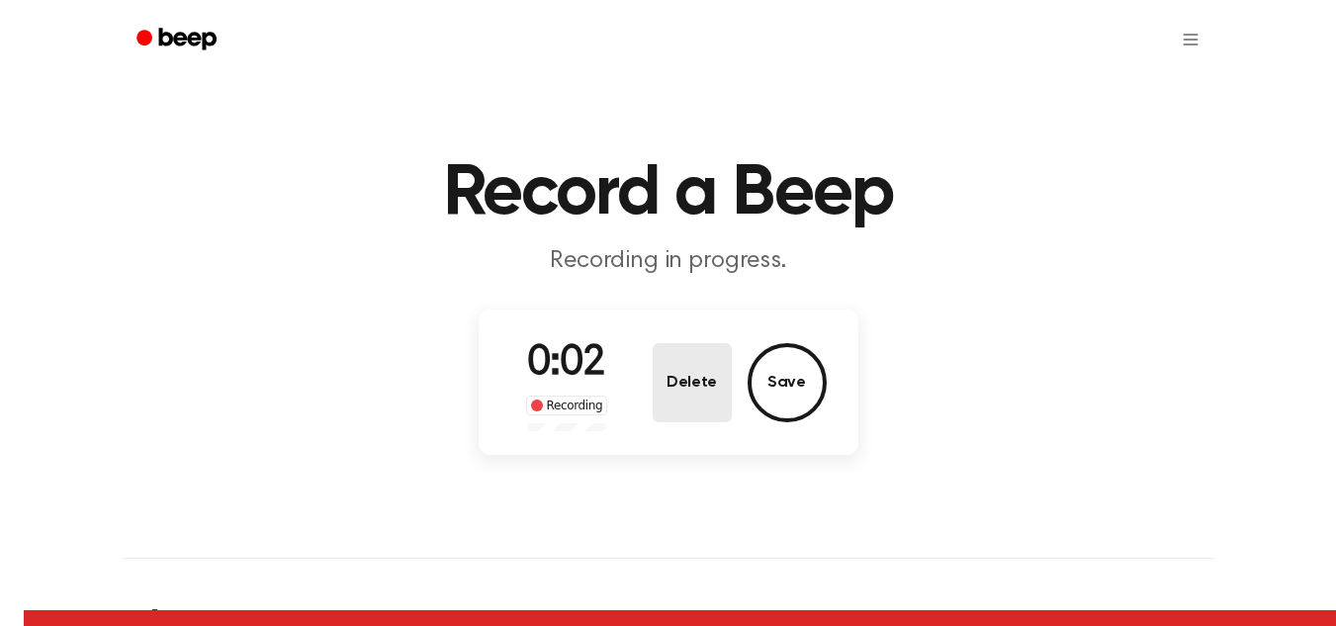
click at [710, 413] on button "Delete" at bounding box center [692, 382] width 79 height 79
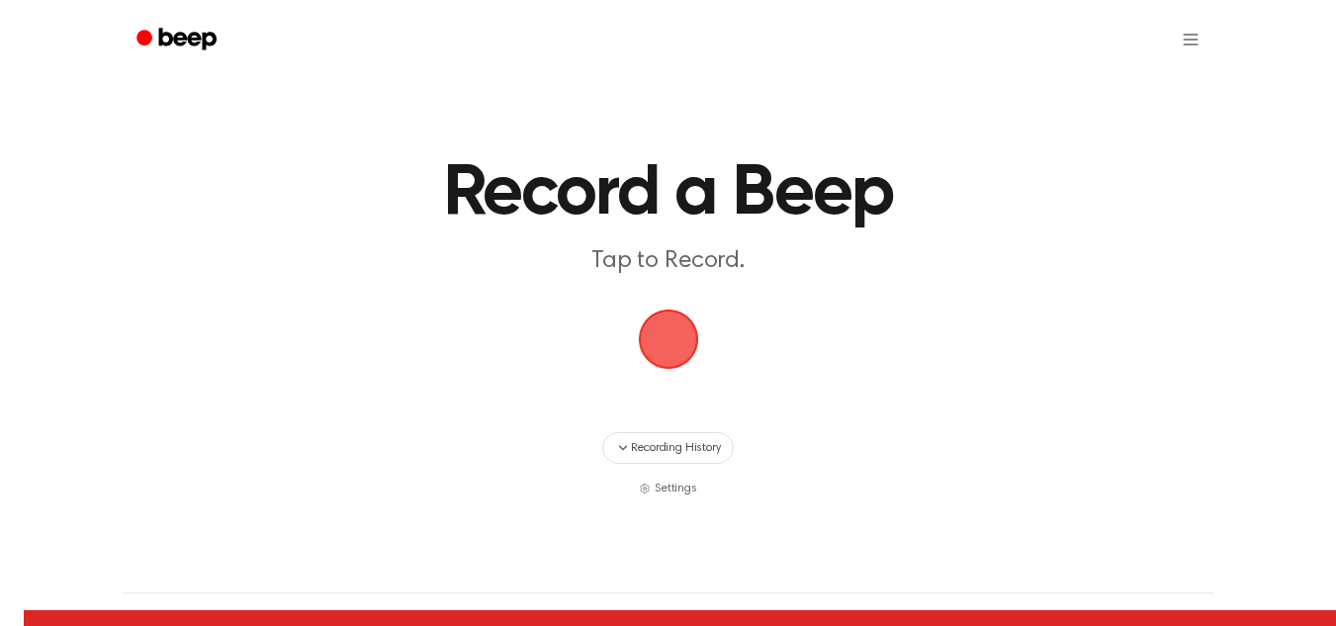
click at [754, 306] on main "Record a Beep Tap to Record. Recording History Settings" at bounding box center [668, 248] width 1336 height 497
click at [603, 293] on main "Record a Beep Tap to Record. Recording History Settings" at bounding box center [668, 248] width 1336 height 497
click at [463, 189] on h1 "Record a Beep" at bounding box center [668, 193] width 909 height 71
click at [686, 342] on span "button" at bounding box center [668, 340] width 64 height 64
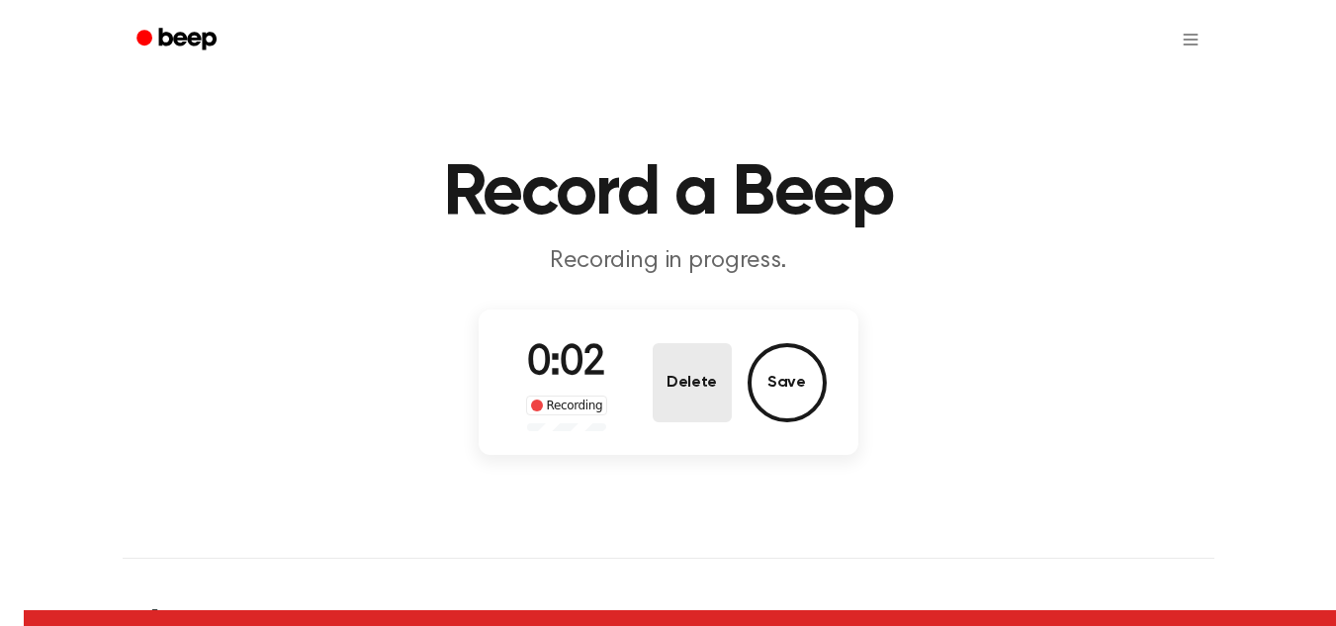
click at [700, 355] on button "Delete" at bounding box center [692, 382] width 79 height 79
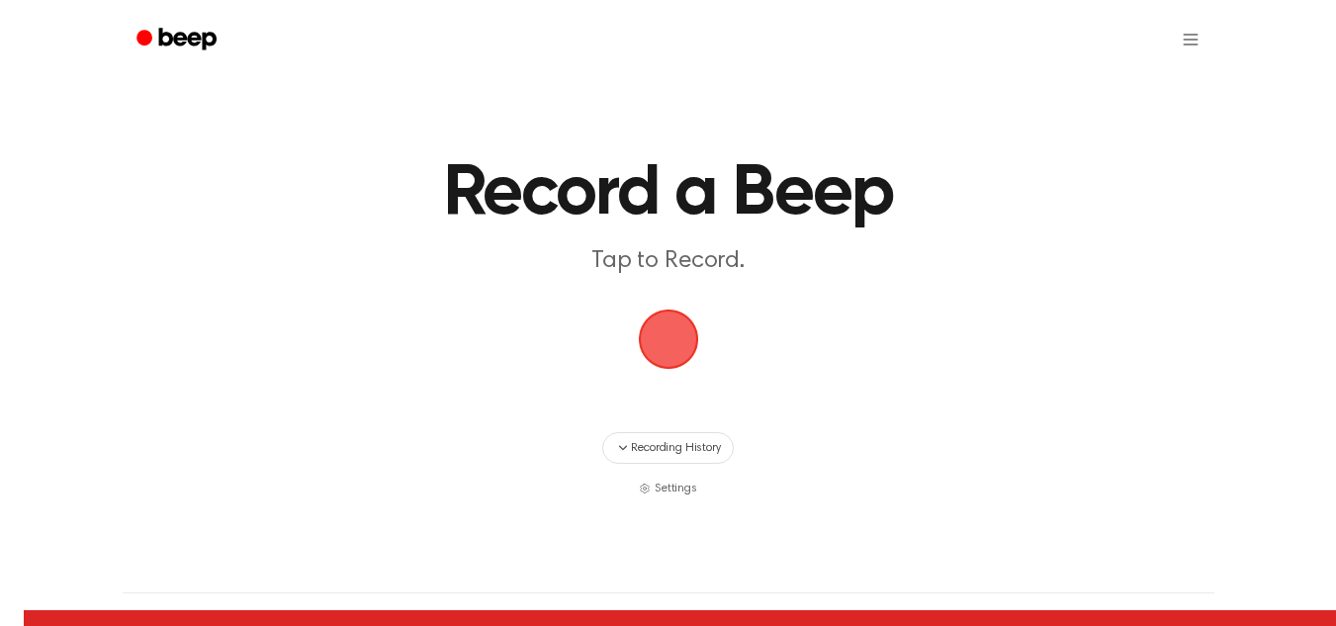
click at [657, 338] on span "button" at bounding box center [668, 339] width 98 height 98
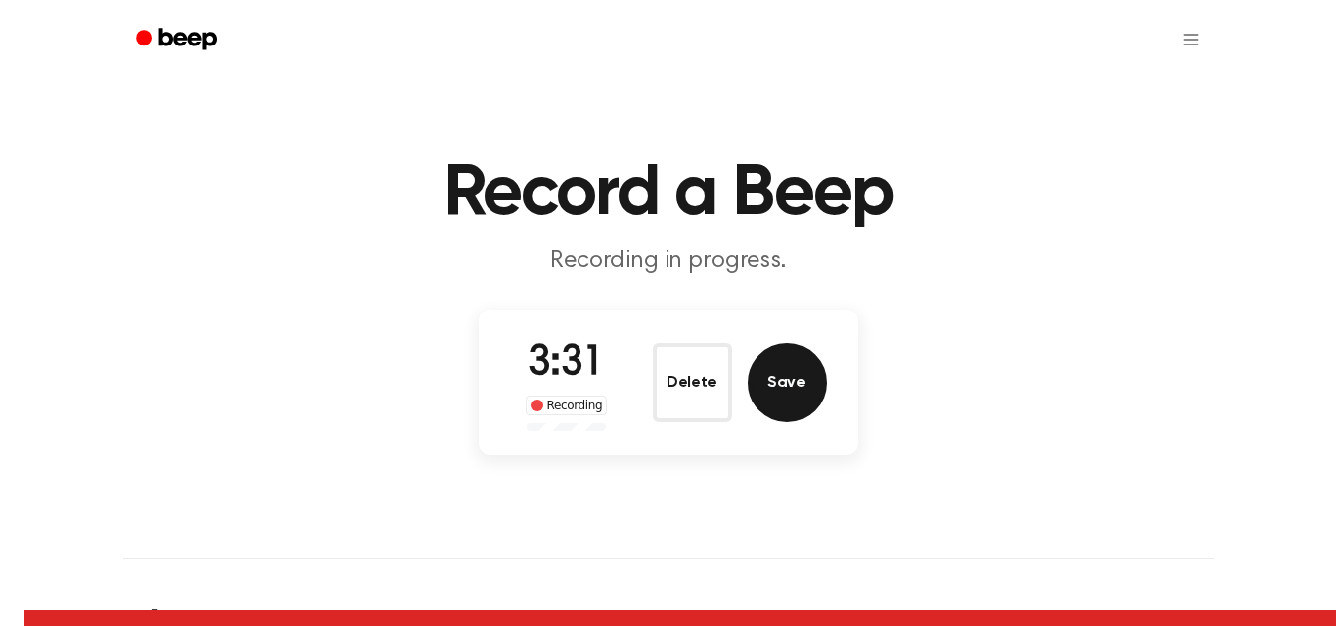
click at [777, 414] on button "Save" at bounding box center [787, 382] width 79 height 79
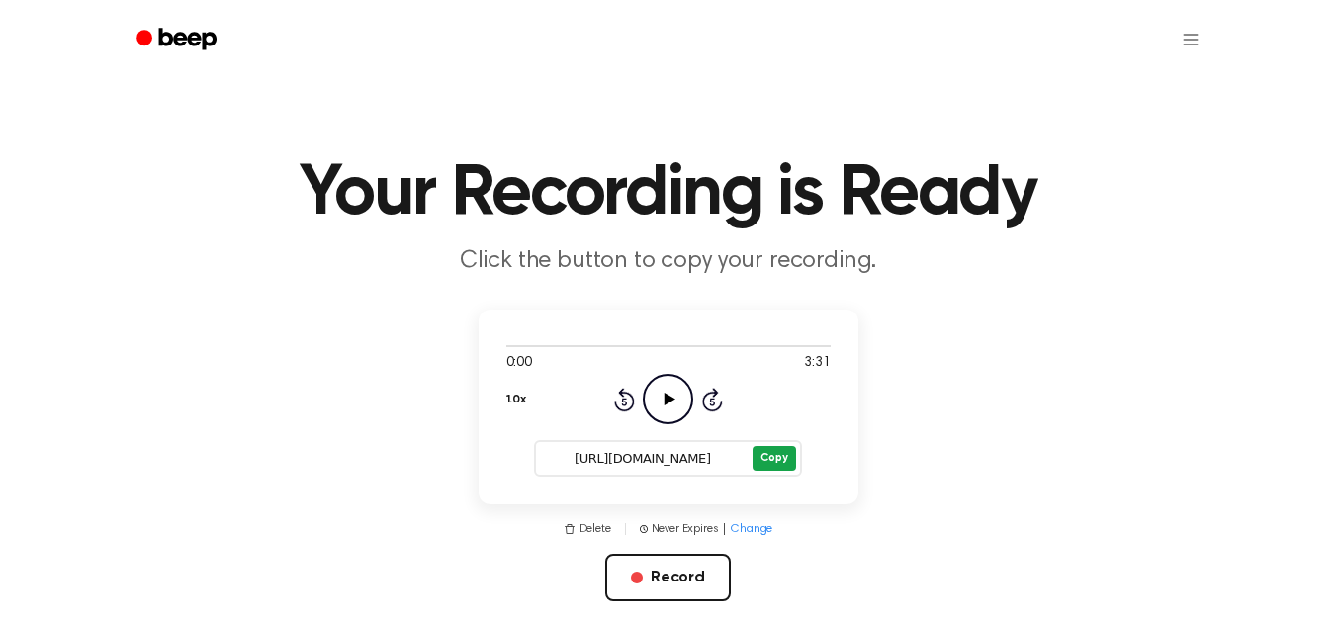
click at [767, 453] on button "Copy" at bounding box center [774, 458] width 43 height 25
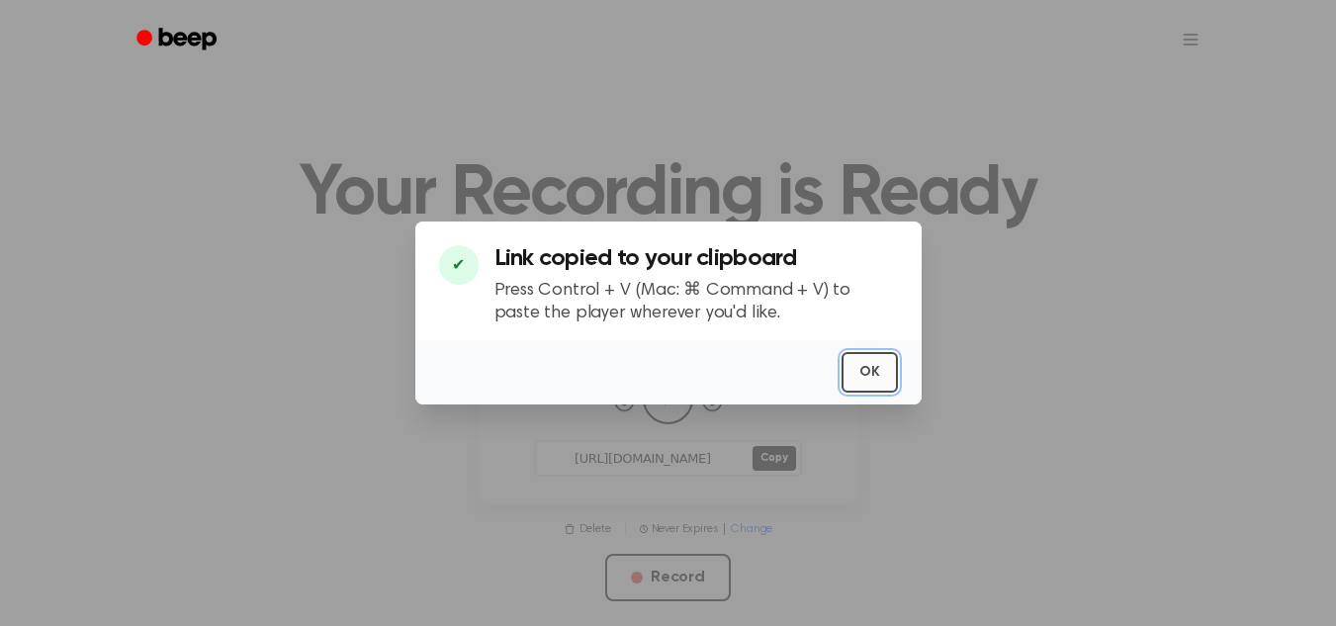
click at [870, 377] on button "OK" at bounding box center [870, 372] width 56 height 41
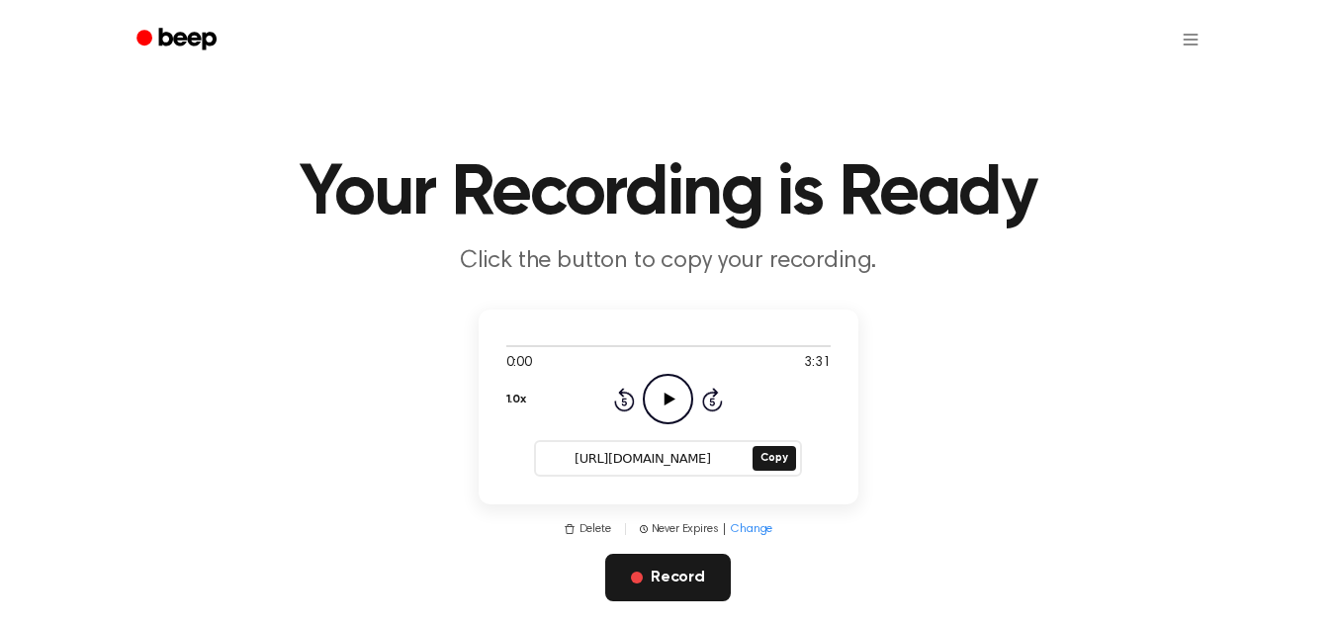
click at [671, 594] on button "Record" at bounding box center [668, 577] width 126 height 47
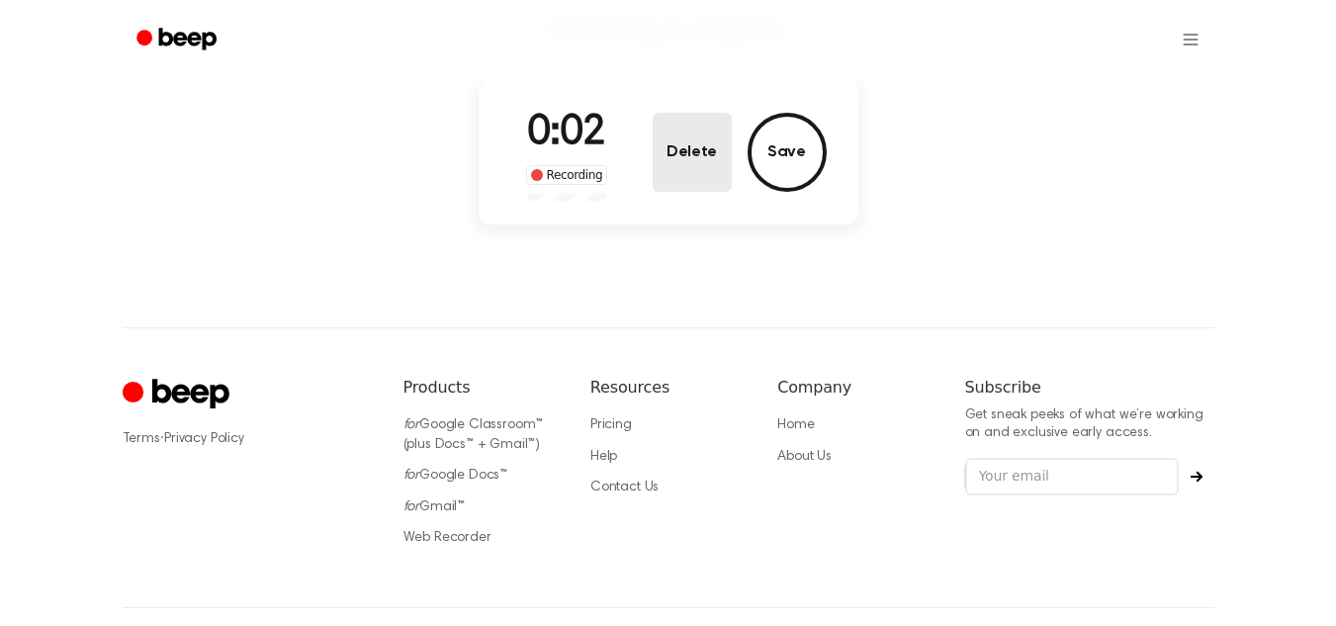
scroll to position [303, 0]
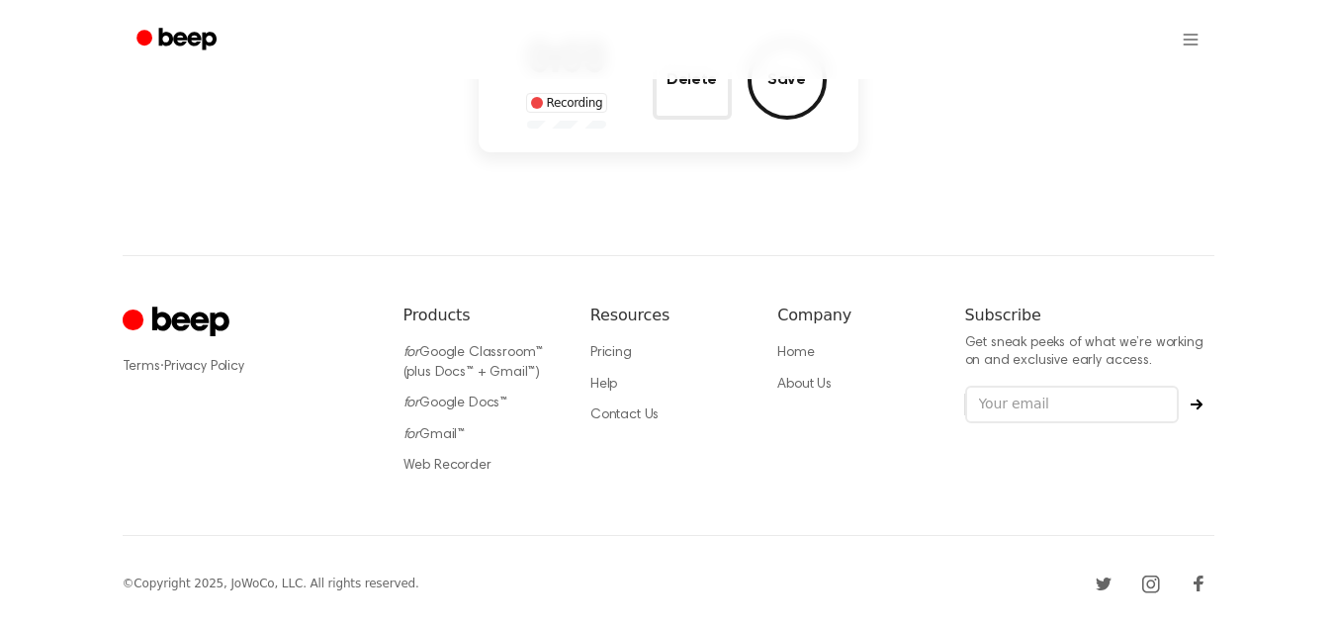
click at [170, 334] on icon "Cruip" at bounding box center [179, 323] width 112 height 39
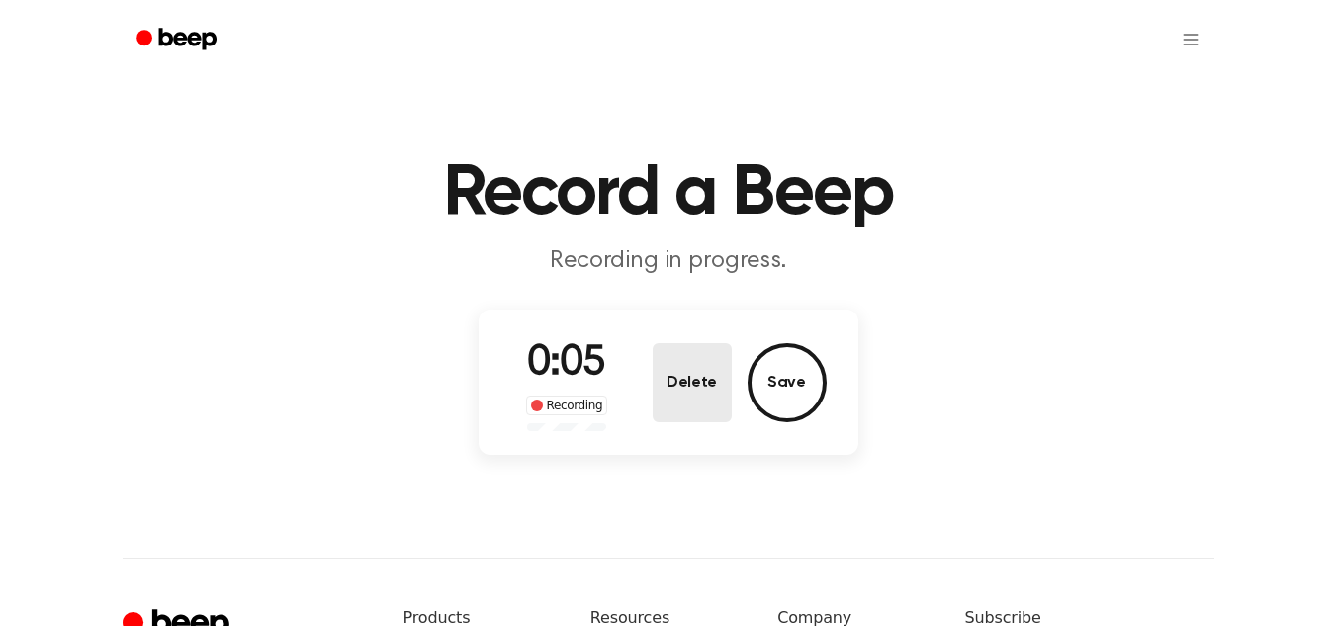
click at [676, 400] on button "Delete" at bounding box center [692, 382] width 79 height 79
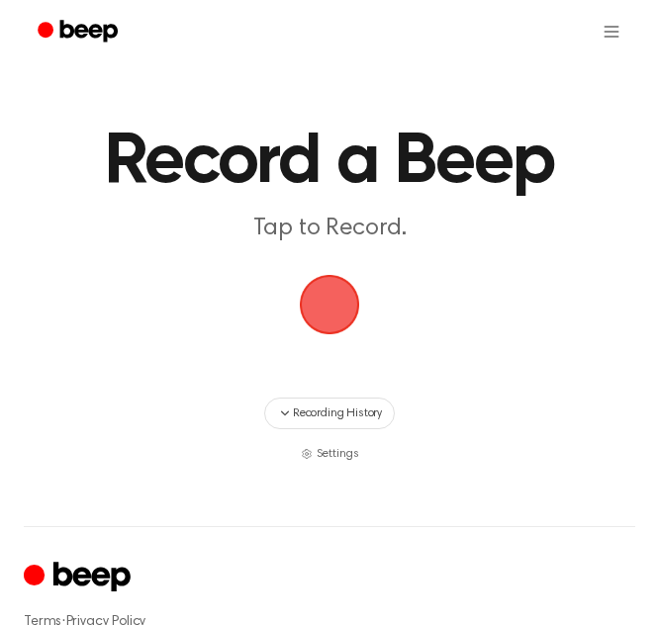
click at [323, 320] on span "button" at bounding box center [329, 304] width 89 height 89
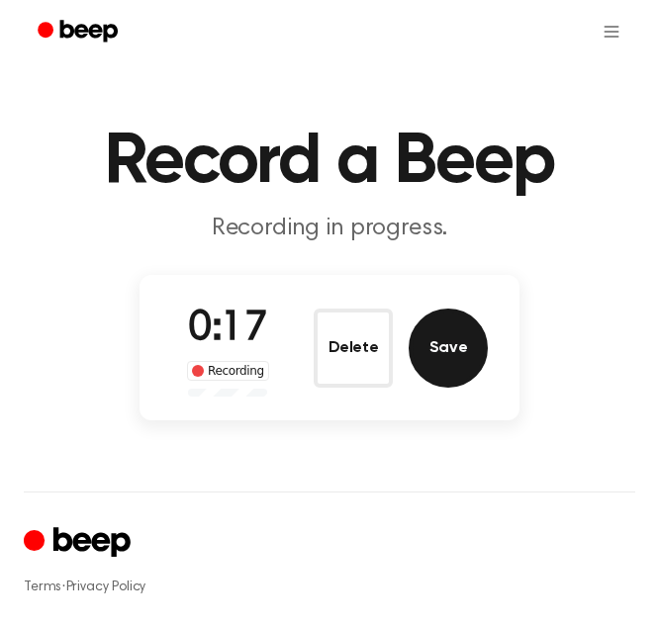
click at [462, 348] on button "Save" at bounding box center [447, 348] width 79 height 79
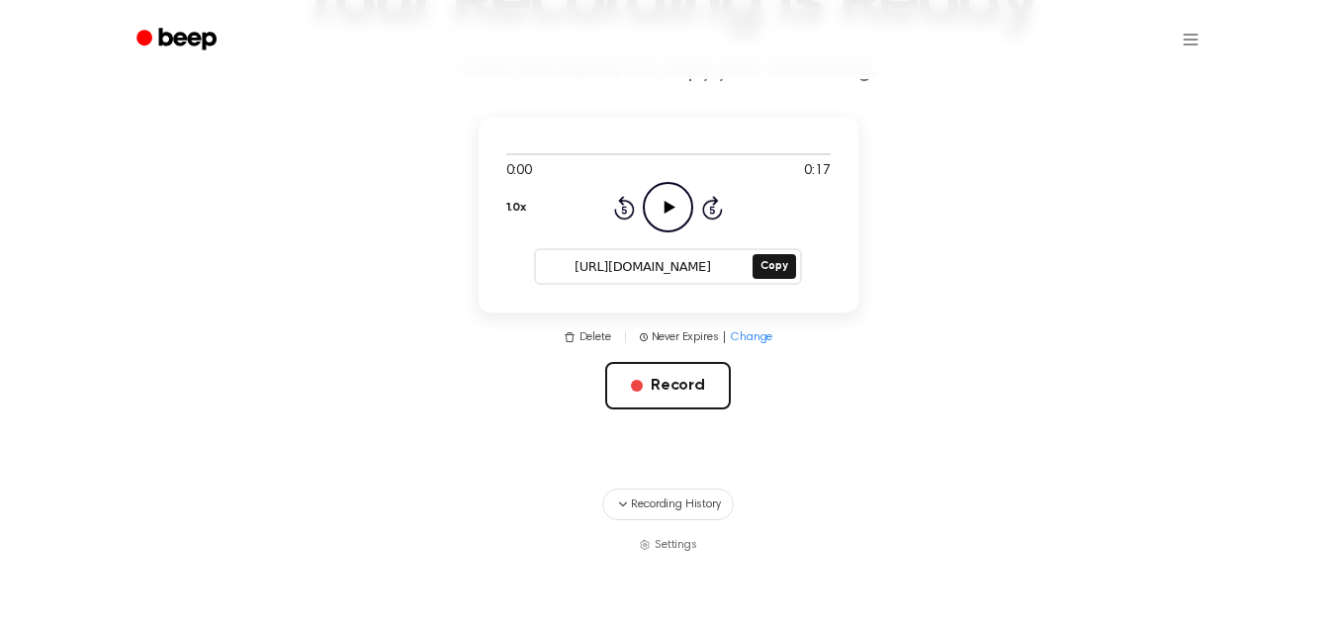
scroll to position [191, 0]
click at [644, 382] on button "Record" at bounding box center [668, 386] width 126 height 47
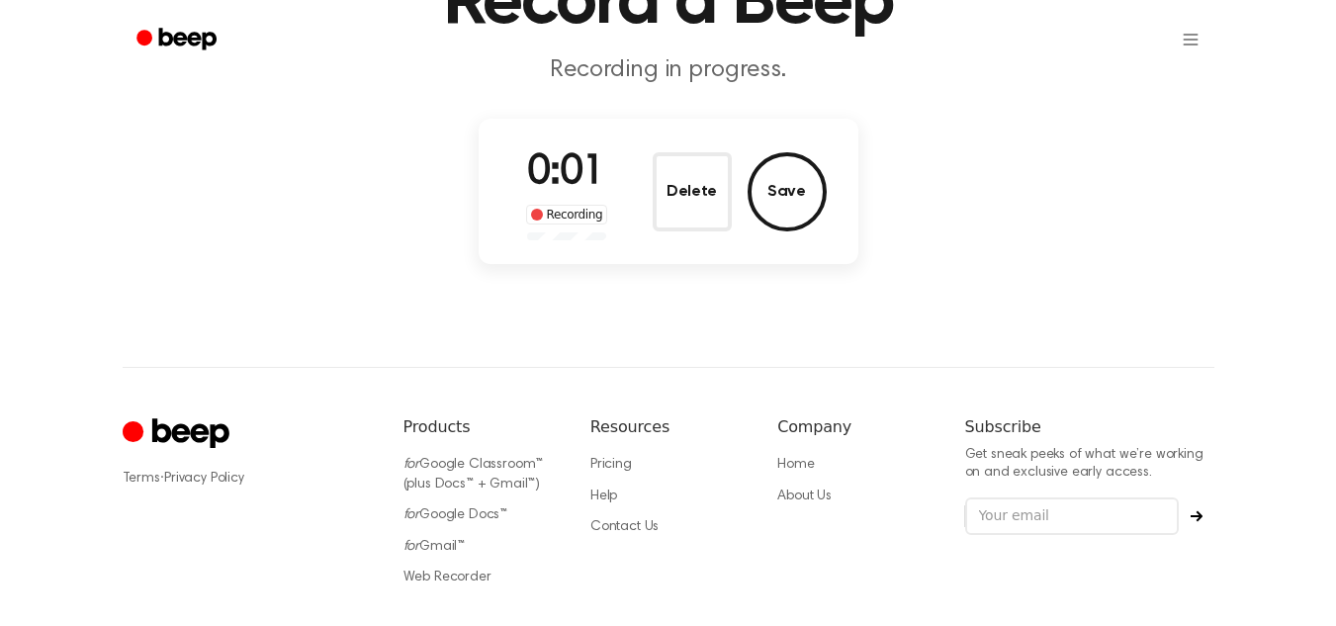
scroll to position [0, 0]
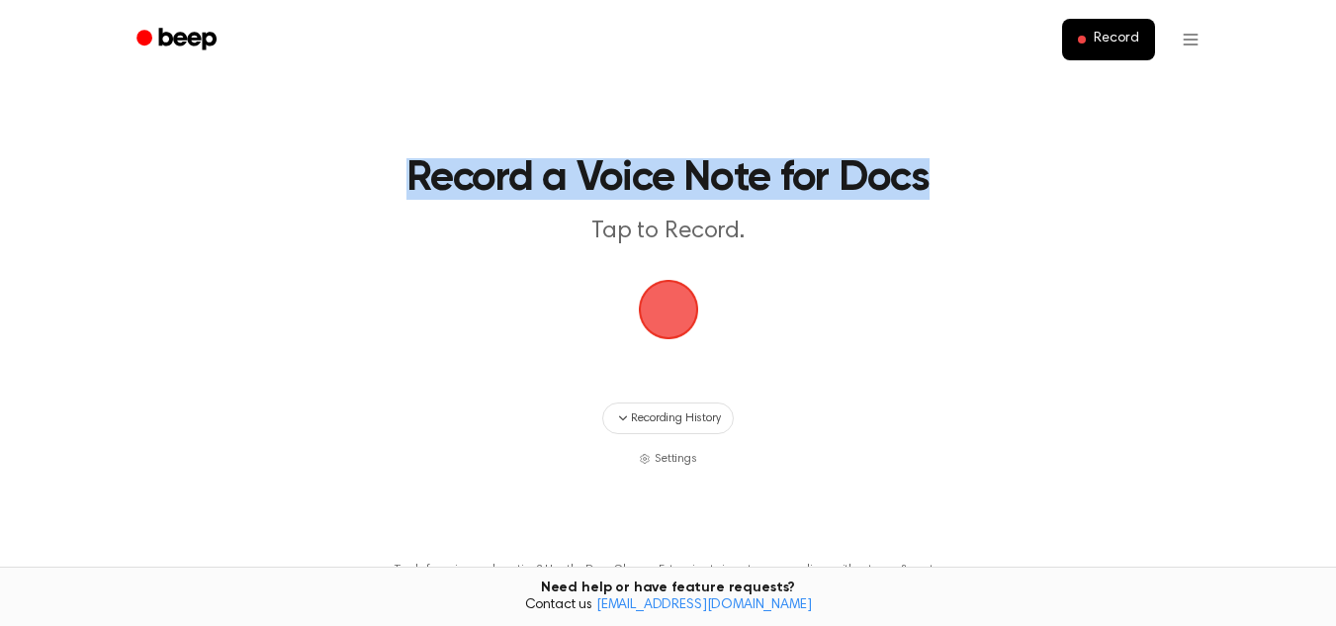
drag, startPoint x: 1116, startPoint y: 179, endPoint x: 1195, endPoint y: -11, distance: 205.7
click at [1195, 0] on html "Record Record a Voice Note for Docs Tap to Record. Recording History Settings T…" at bounding box center [668, 391] width 1336 height 782
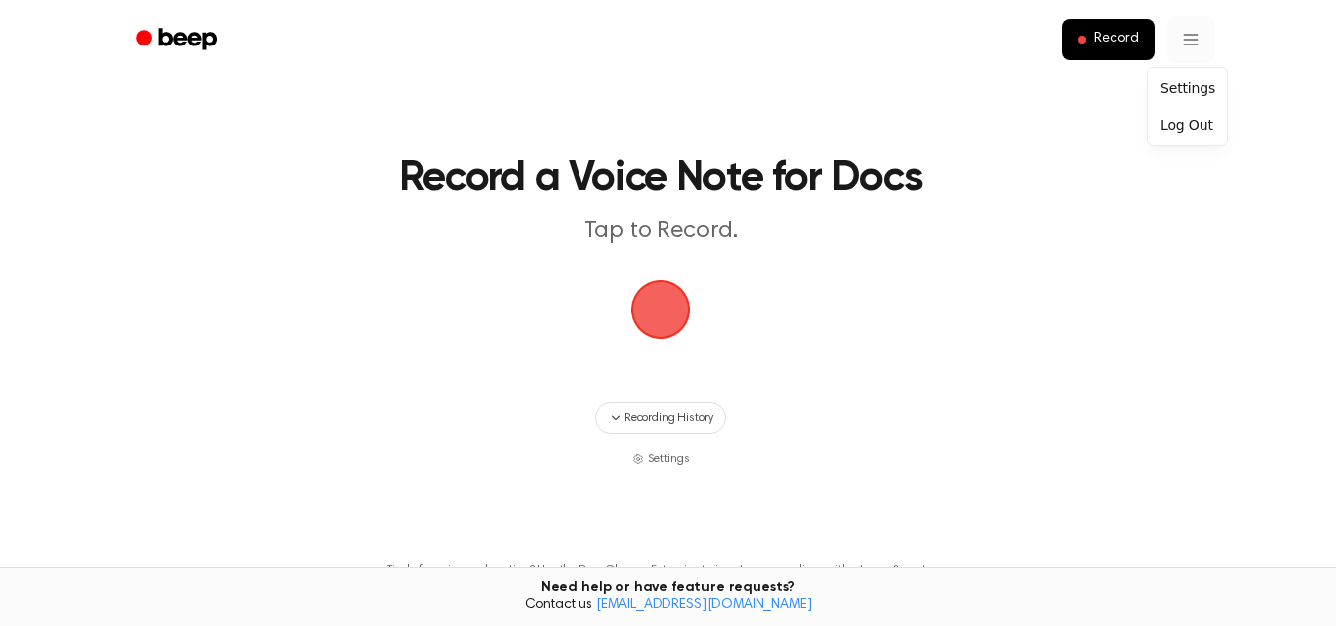
click at [1191, 28] on html "Record Record a Voice Note for Docs Tap to Record. Recording History Settings T…" at bounding box center [668, 391] width 1336 height 782
click at [1162, 173] on html "Record Record a Voice Note for Docs Tap to Record. Recording History Settings T…" at bounding box center [668, 391] width 1336 height 782
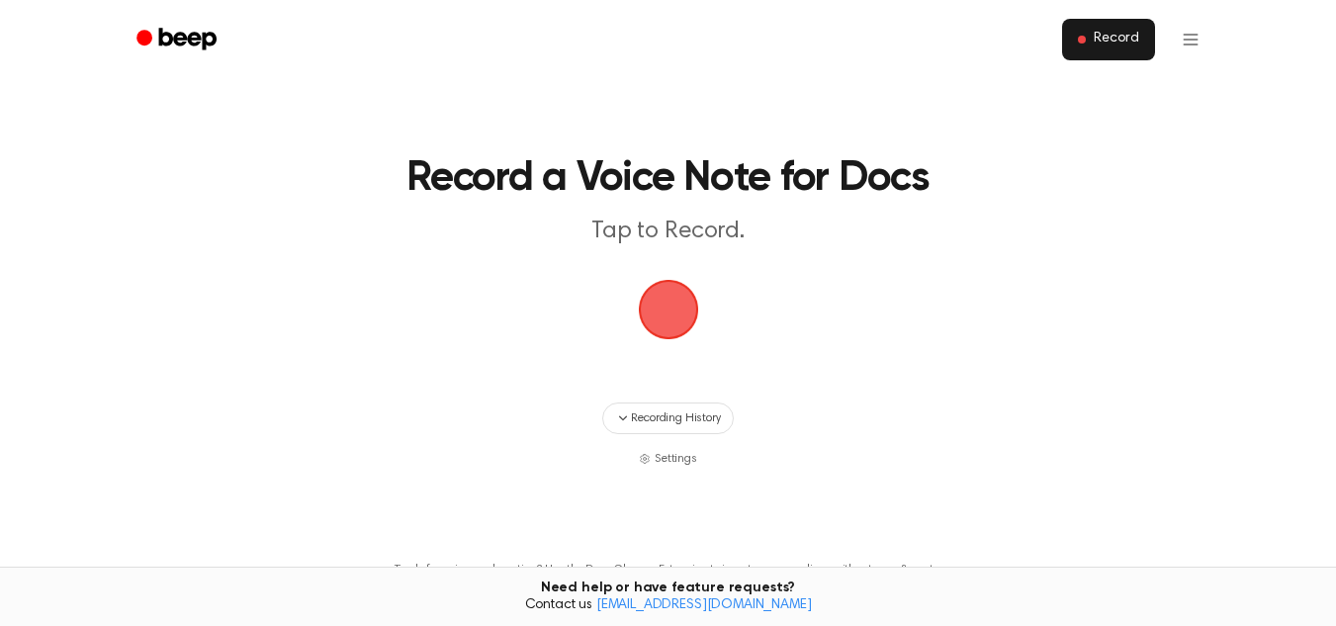
click at [1115, 31] on span "Record" at bounding box center [1116, 40] width 45 height 18
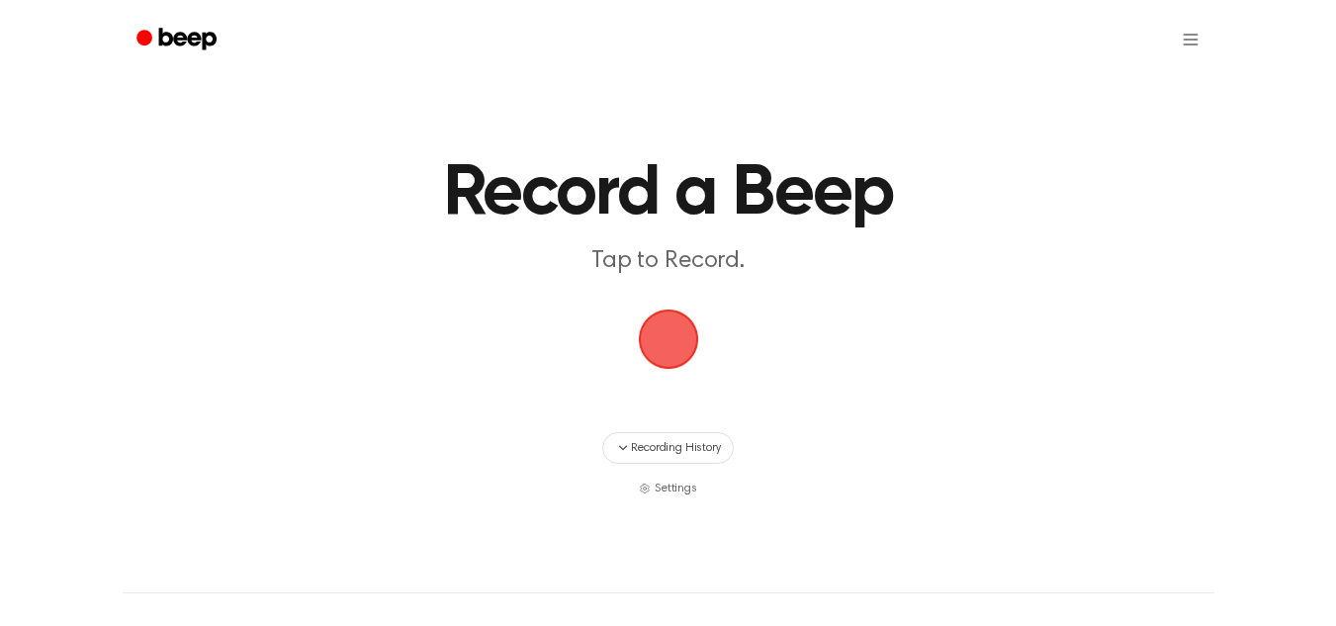
drag, startPoint x: 1277, startPoint y: 2, endPoint x: 787, endPoint y: 150, distance: 511.5
click at [787, 158] on h1 "Record a Beep" at bounding box center [668, 193] width 909 height 71
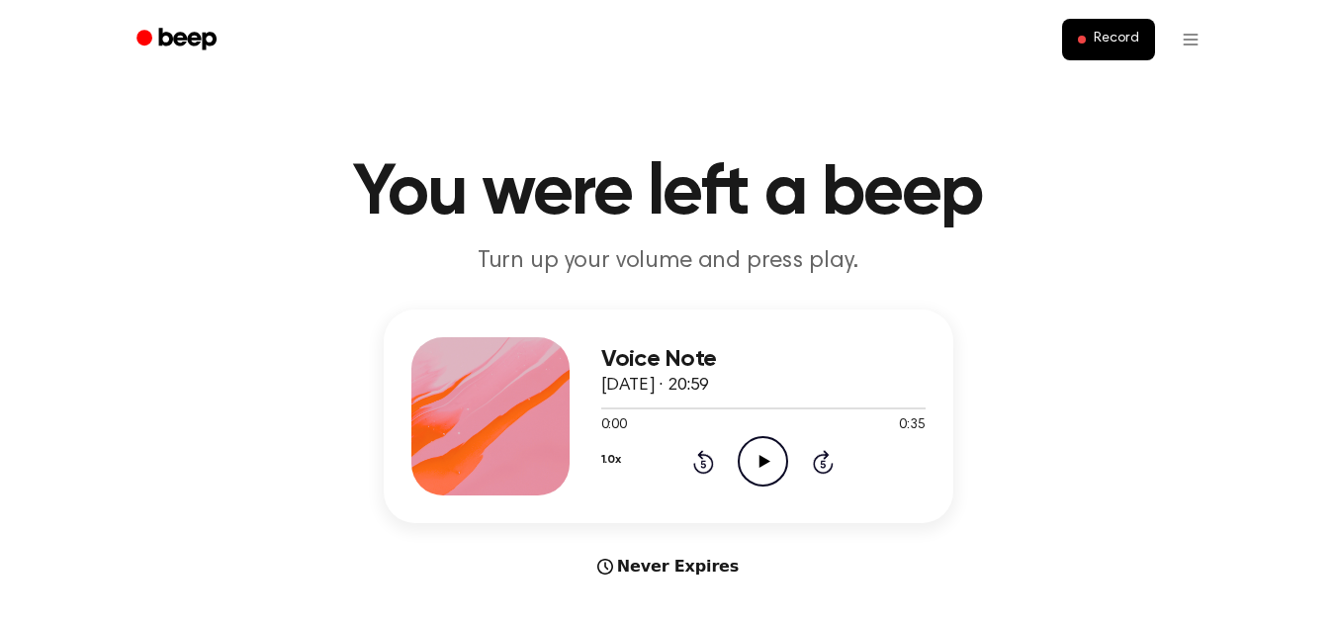
click at [769, 469] on icon "Play Audio" at bounding box center [763, 461] width 50 height 50
